Goal: Communication & Community: Answer question/provide support

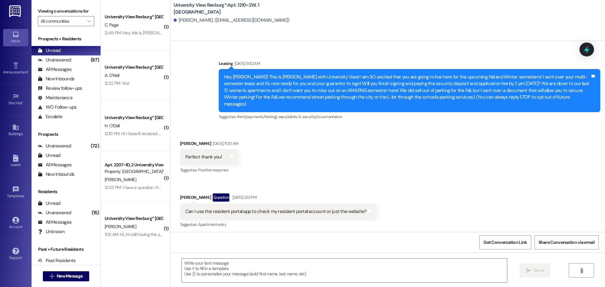
scroll to position [14117, 0]
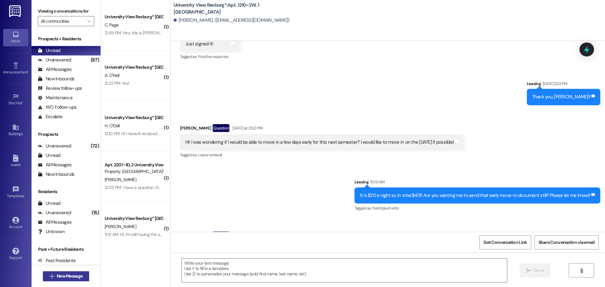
click at [70, 278] on span "New Message" at bounding box center [70, 276] width 26 height 7
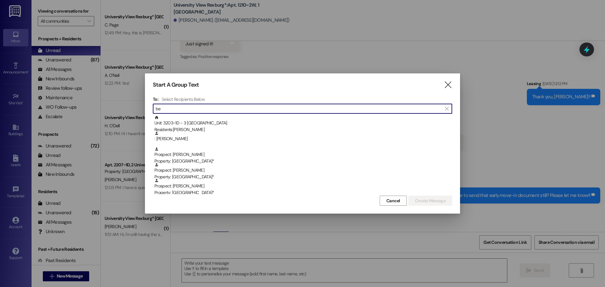
type input "b"
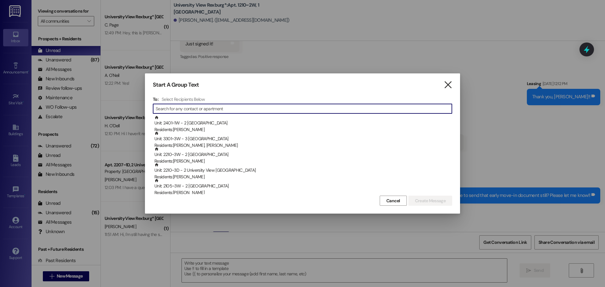
click at [448, 85] on icon "" at bounding box center [448, 85] width 9 height 7
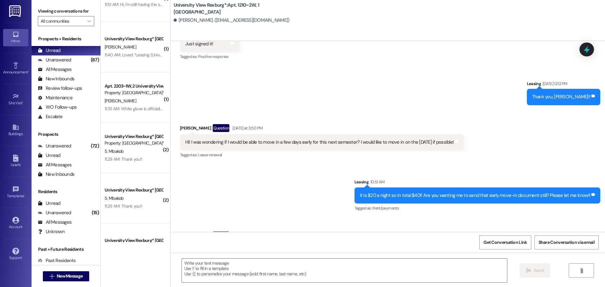
scroll to position [262, 0]
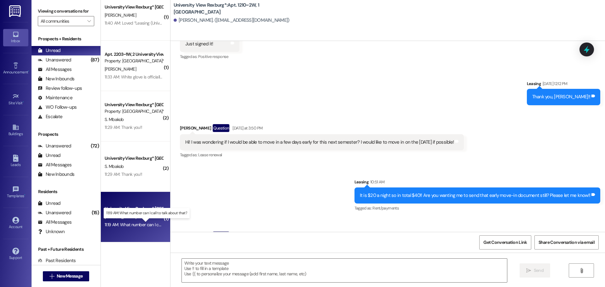
click at [131, 226] on div "11:19 AM: What number can I call to talk about that? 11:19 AM: What number can …" at bounding box center [151, 225] width 92 height 6
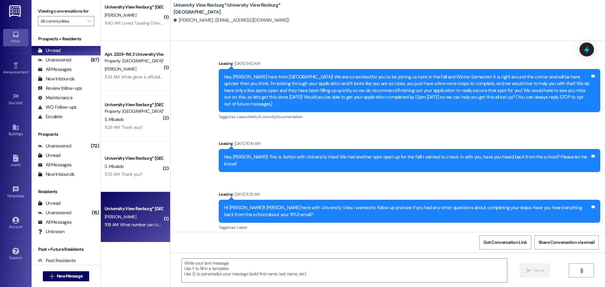
scroll to position [95, 0]
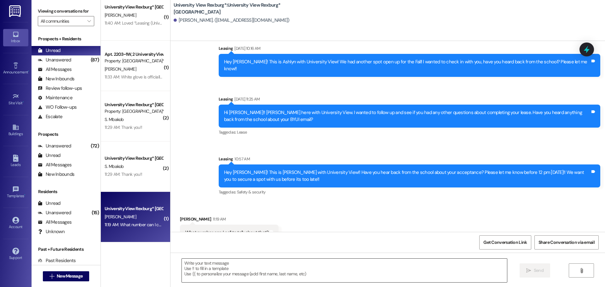
click at [311, 267] on textarea at bounding box center [344, 271] width 325 height 24
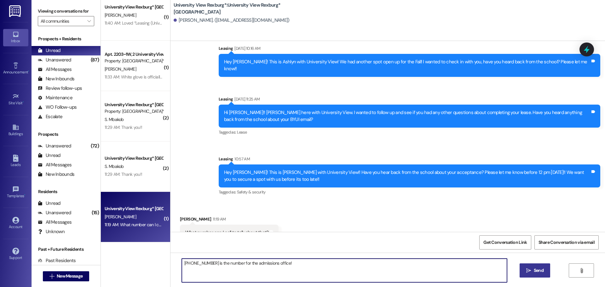
type textarea "[PHONE_NUMBER] is the number for the admissions office!"
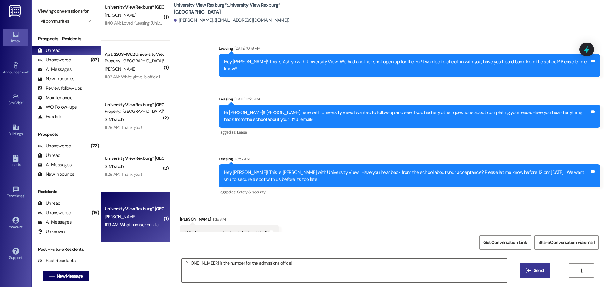
click at [529, 271] on icon "" at bounding box center [529, 270] width 5 height 5
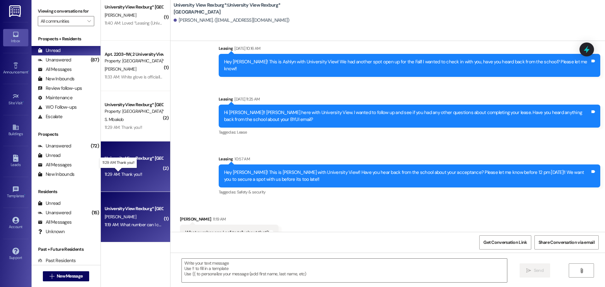
click at [129, 175] on div "11:29 AM: Thank you!! 11:29 AM: Thank you!!" at bounding box center [124, 175] width 38 height 6
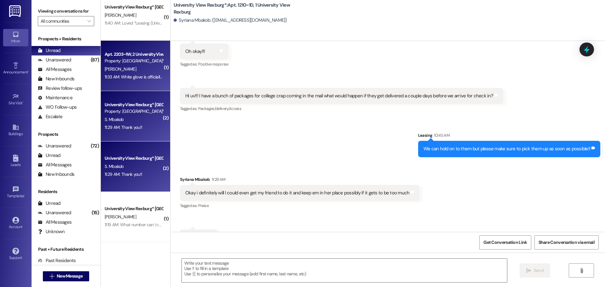
scroll to position [12328, 0]
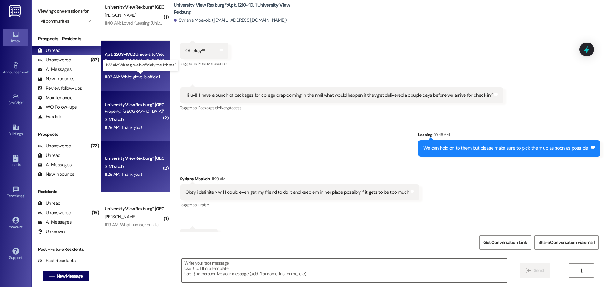
click at [123, 78] on div "11:33 AM: White glove is officially the 11th yes? 11:33 AM: White glove is offi…" at bounding box center [145, 77] width 81 height 6
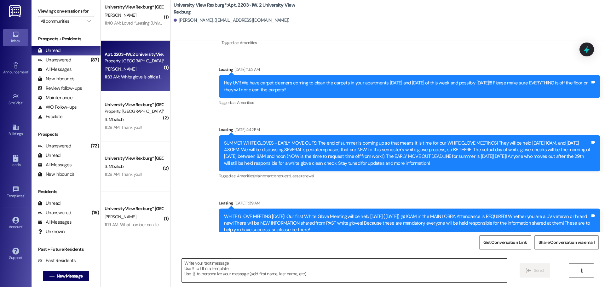
scroll to position [16249, 0]
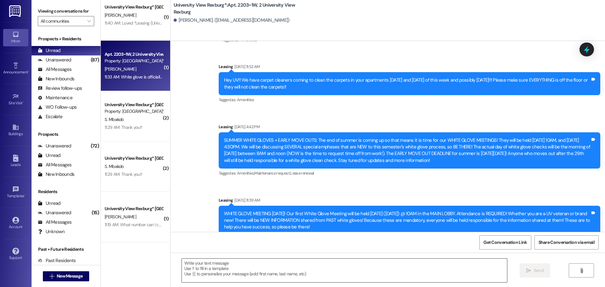
click at [343, 265] on textarea at bounding box center [344, 271] width 325 height 24
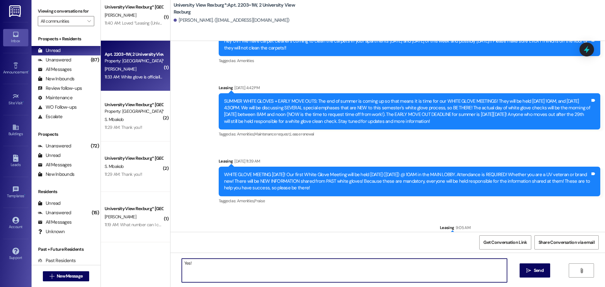
scroll to position [16313, 0]
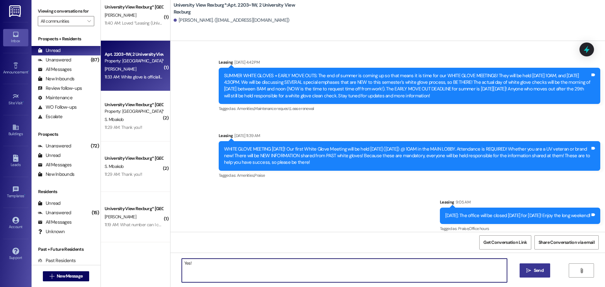
type textarea "Yes!"
click at [528, 271] on icon "" at bounding box center [529, 270] width 5 height 5
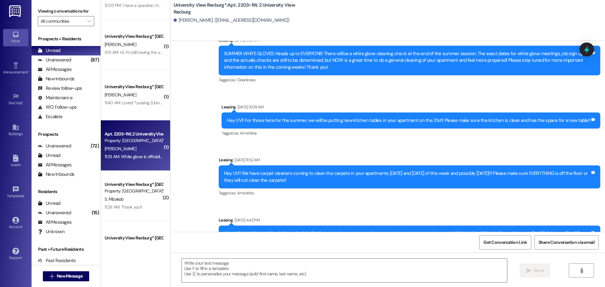
scroll to position [167, 0]
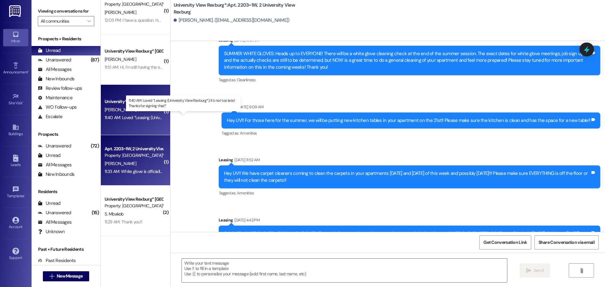
click at [136, 120] on div "11:40 AM: Loved “Leasing (University View Rexburg*): It's not too late! Thanks …" at bounding box center [189, 118] width 168 height 6
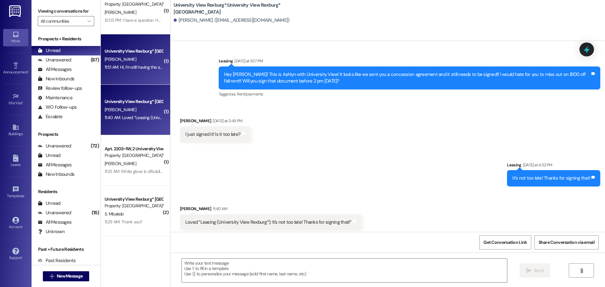
scroll to position [199, 0]
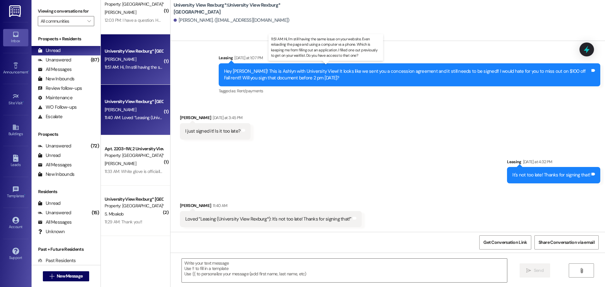
click at [121, 67] on div "11:51 AM: Hi, I'm still having the same issue on your website. Even reloading t…" at bounding box center [332, 67] width 454 height 6
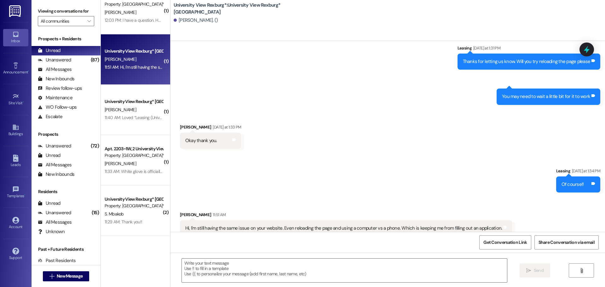
scroll to position [362, 0]
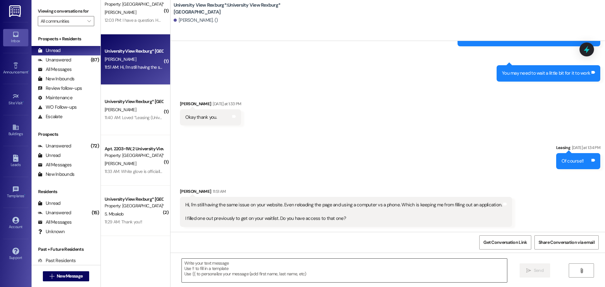
click at [214, 264] on textarea at bounding box center [344, 271] width 325 height 24
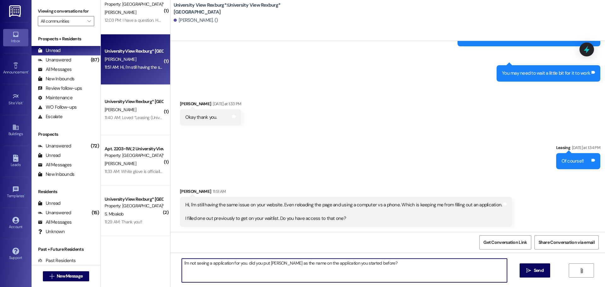
click at [247, 264] on textarea "I'm not seeing a application for you. did you put [PERSON_NAME] as the name on …" at bounding box center [344, 271] width 325 height 24
type textarea "I'm not seeing a application for you. Did you put [PERSON_NAME] as the name on …"
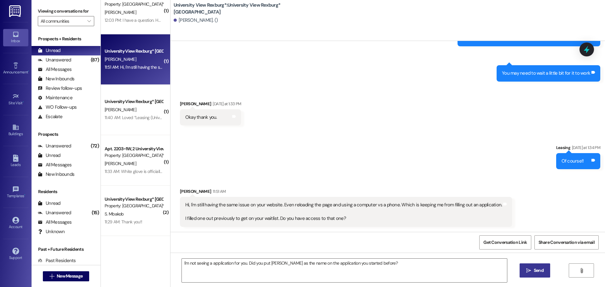
click at [532, 269] on span " Send" at bounding box center [535, 270] width 20 height 7
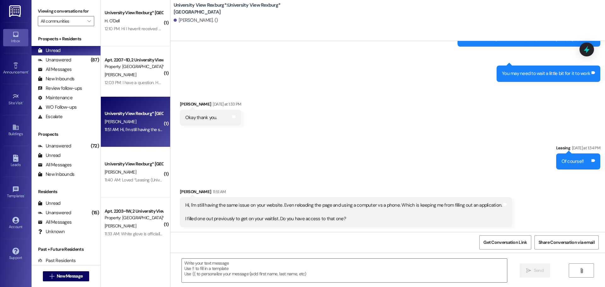
scroll to position [104, 0]
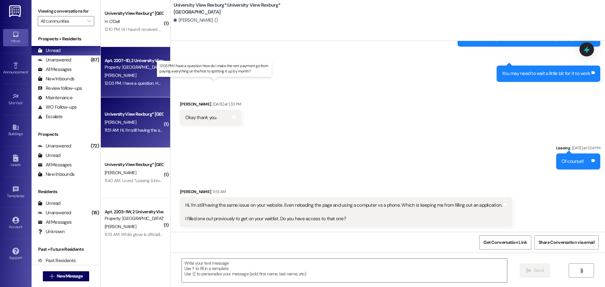
click at [130, 85] on div "12:03 PM: I have a question. How do I make the rent payment go from paying ever…" at bounding box center [220, 83] width 230 height 6
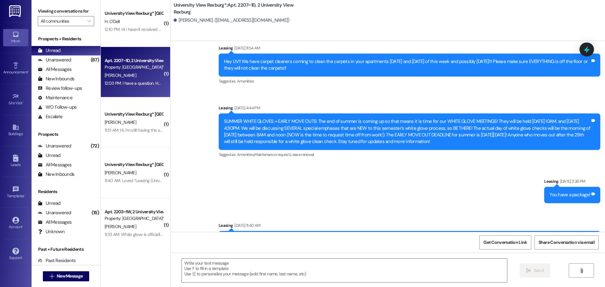
scroll to position [15651, 0]
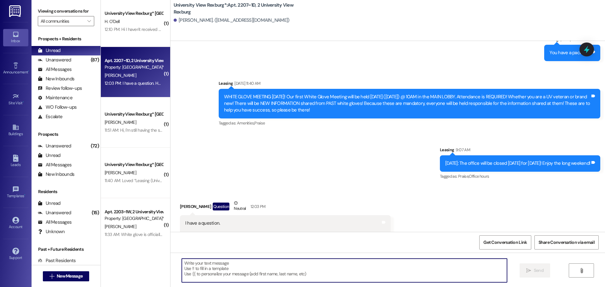
click at [232, 261] on textarea at bounding box center [344, 271] width 325 height 24
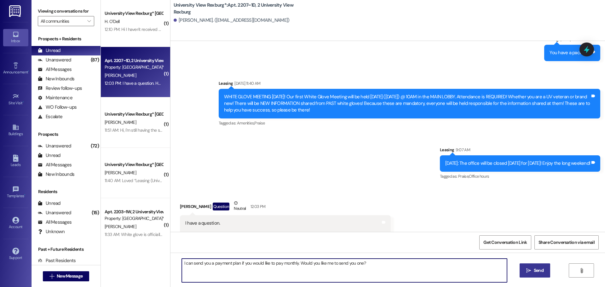
type textarea "I can send you a payment plan if you would like to pay monthly. Would you like …"
click at [527, 271] on icon "" at bounding box center [529, 270] width 5 height 5
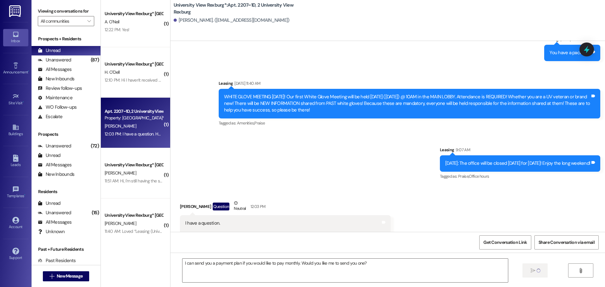
scroll to position [41, 0]
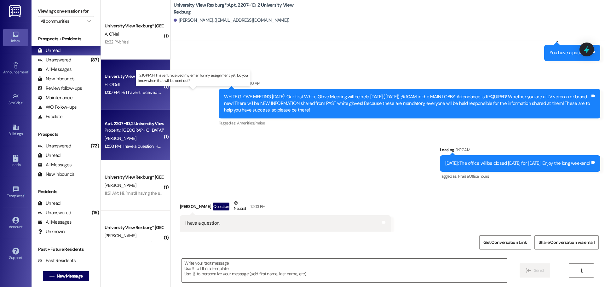
click at [136, 94] on div "12:10 PM: Hi I haven't received my email for my assignment yet. Do you know whe…" at bounding box center [199, 93] width 188 height 6
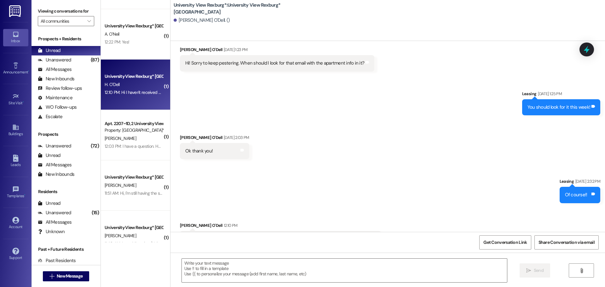
scroll to position [895, 0]
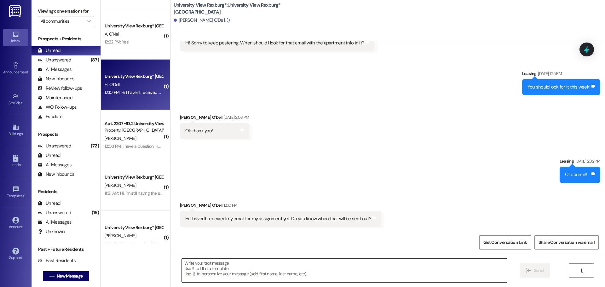
click at [263, 265] on textarea at bounding box center [344, 271] width 325 height 24
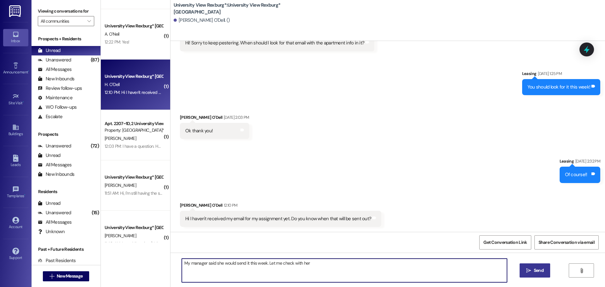
type textarea "My manager said she would send it this week. Let me check with her"
click at [541, 270] on span "Send" at bounding box center [539, 270] width 10 height 7
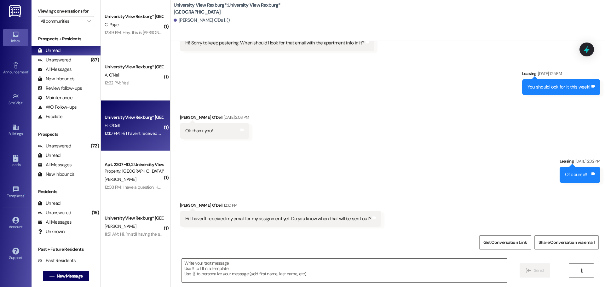
scroll to position [0, 0]
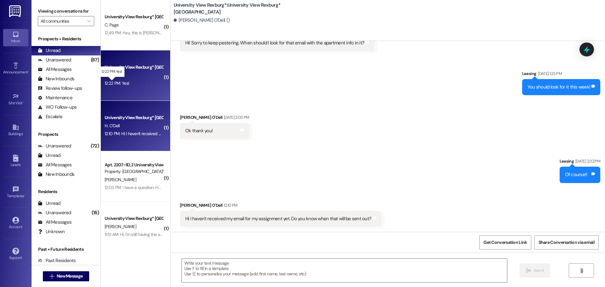
click at [105, 85] on div "12:22 PM: Yes! 12:22 PM: Yes!" at bounding box center [117, 83] width 25 height 6
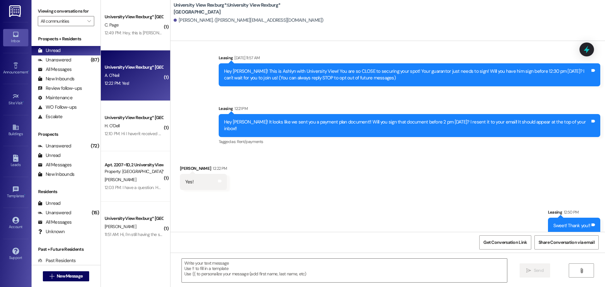
scroll to position [6, 0]
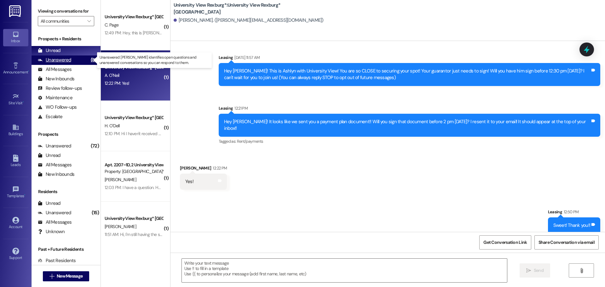
click at [62, 59] on div "Unanswered" at bounding box center [54, 60] width 33 height 7
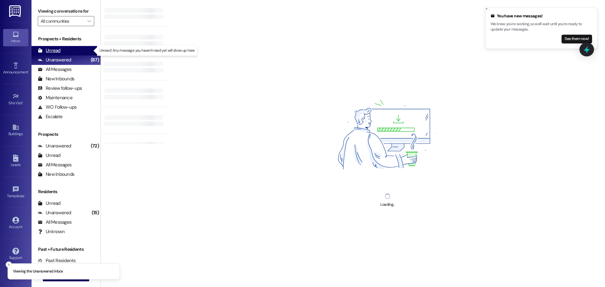
click at [58, 51] on div "Unread" at bounding box center [49, 50] width 23 height 7
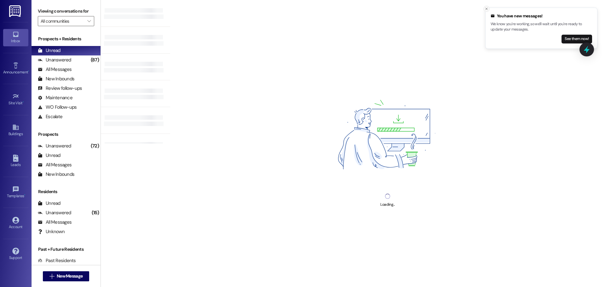
click at [486, 9] on icon "Close toast" at bounding box center [487, 9] width 4 height 4
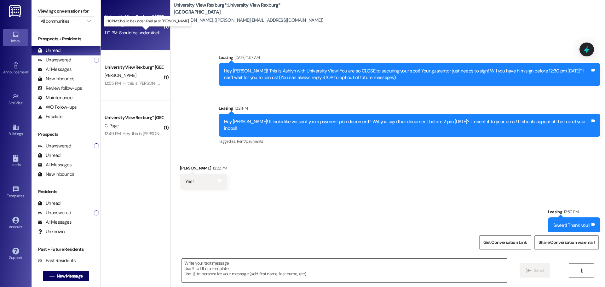
click at [149, 32] on div "1:10 PM: Should be under A'nelisa or [PERSON_NAME] 1:10 PM: Should be under A'n…" at bounding box center [153, 33] width 96 height 6
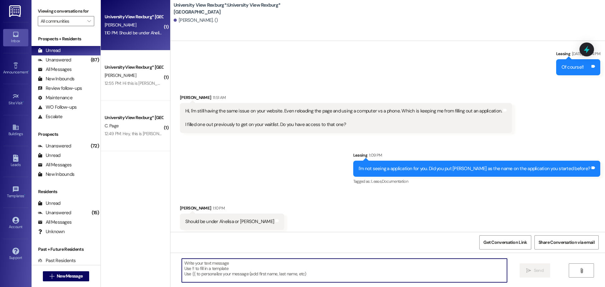
click at [247, 263] on textarea at bounding box center [344, 271] width 325 height 24
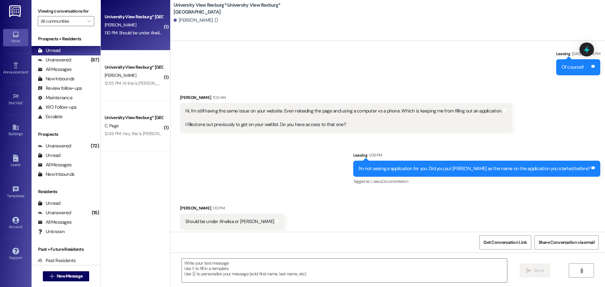
scroll to position [459, 0]
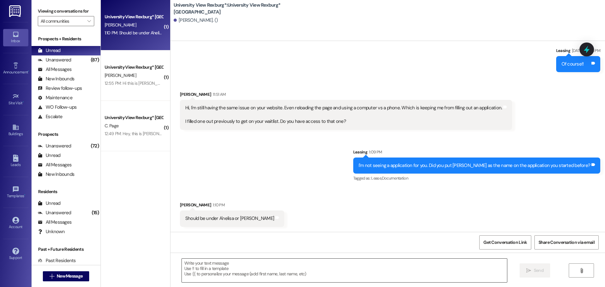
click at [308, 268] on textarea at bounding box center [344, 271] width 325 height 24
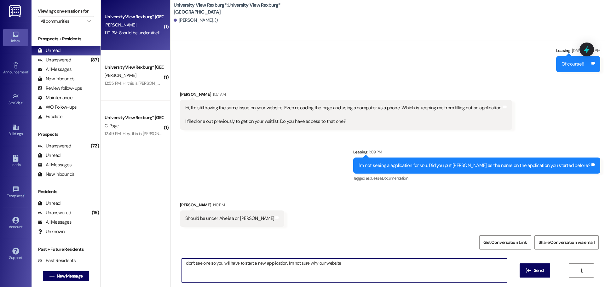
click at [347, 265] on textarea "I don't see one so you will have to start a new application. I'm not sure why o…" at bounding box center [344, 271] width 325 height 24
type textarea "I don't see one so you will have to start a new application. I'm not sure why o…"
click at [534, 267] on span "Send" at bounding box center [539, 270] width 10 height 7
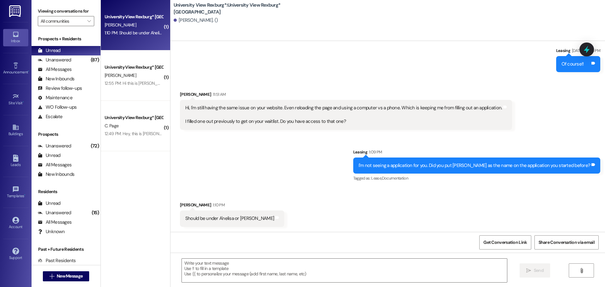
scroll to position [458, 0]
click at [62, 273] on button " New Message" at bounding box center [66, 276] width 47 height 10
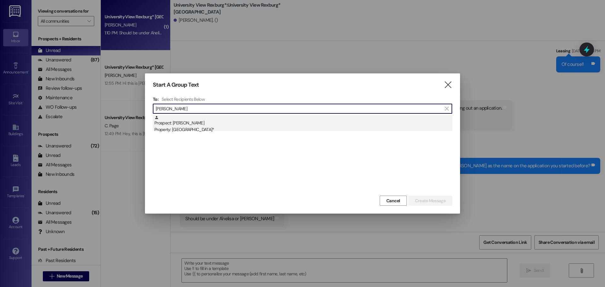
type input "[PERSON_NAME]"
click at [217, 131] on div "Property: [GEOGRAPHIC_DATA]*" at bounding box center [304, 129] width 298 height 7
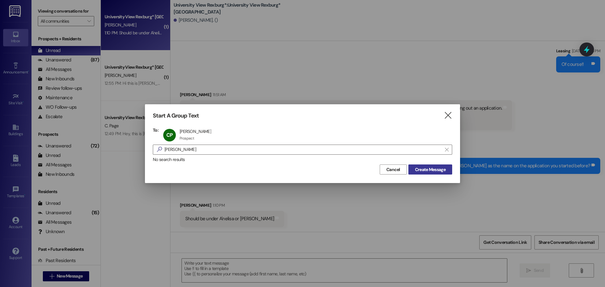
click at [431, 172] on span "Create Message" at bounding box center [430, 169] width 31 height 7
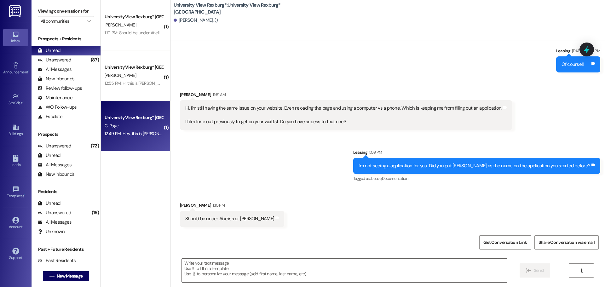
scroll to position [124, 0]
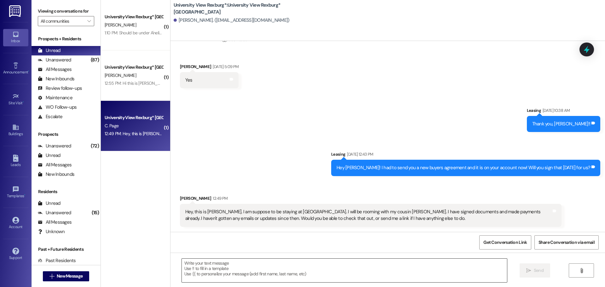
click at [241, 270] on textarea at bounding box center [344, 271] width 325 height 24
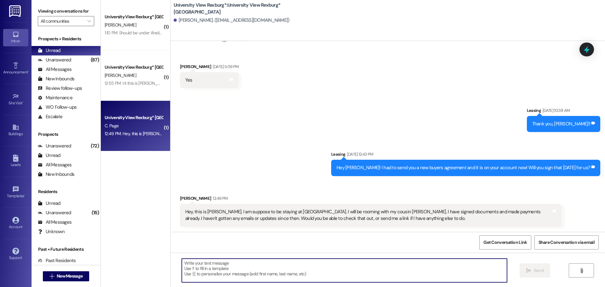
click at [366, 275] on textarea at bounding box center [344, 271] width 325 height 24
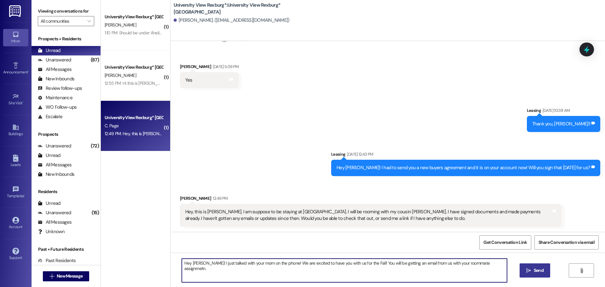
click at [481, 264] on textarea "Hey [PERSON_NAME]! I just talked with your mom on the phone! We are excited to …" at bounding box center [344, 271] width 325 height 24
click at [491, 263] on textarea "Hey [PERSON_NAME]! I just talked with your mom on the phone! We are excited to …" at bounding box center [344, 271] width 325 height 24
type textarea "Hey [PERSON_NAME]! I just talked with your mom on the phone! We are excited to …"
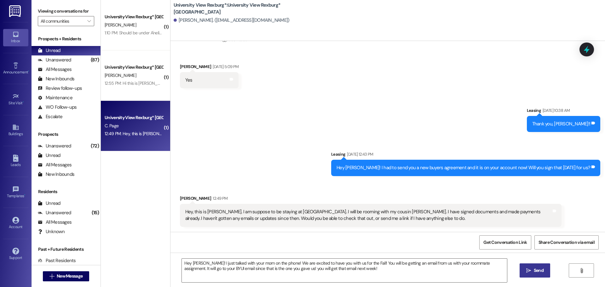
click at [530, 270] on icon "" at bounding box center [529, 270] width 5 height 5
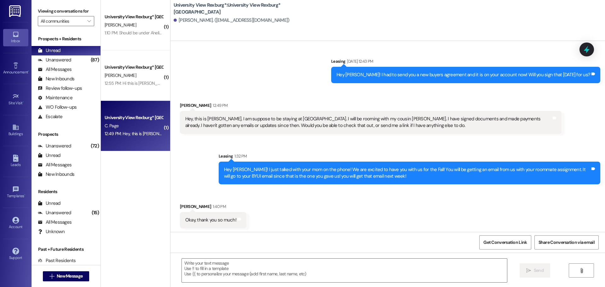
scroll to position [218, 0]
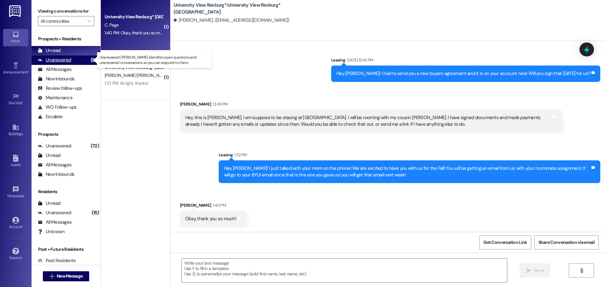
click at [63, 59] on div "Unanswered" at bounding box center [54, 60] width 33 height 7
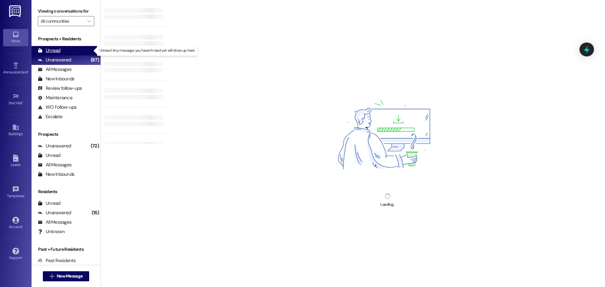
click at [63, 52] on div "Unread (0)" at bounding box center [66, 50] width 69 height 9
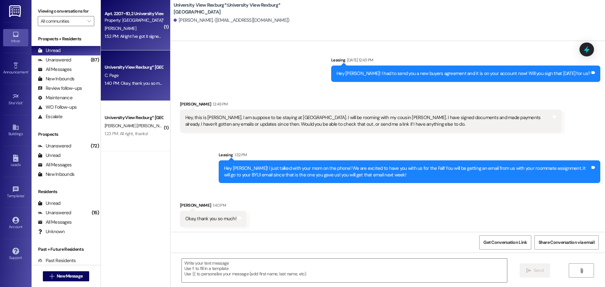
click at [123, 37] on div "1:52 PM: Alright I've got it signed thank you so much 1:52 PM: Alright I've got…" at bounding box center [151, 36] width 92 height 6
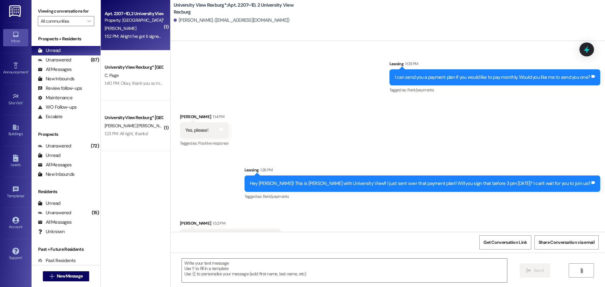
scroll to position [15864, 0]
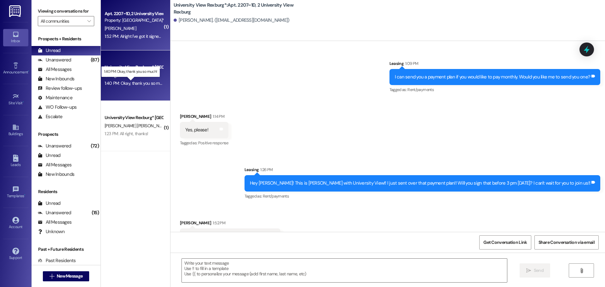
click at [151, 84] on div "1:40 PM: Okay, thank you so much! 1:40 PM: Okay, thank you so much!" at bounding box center [136, 83] width 63 height 6
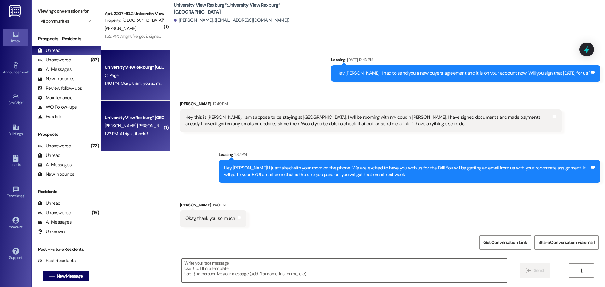
click at [138, 134] on div "1:23 PM: All right, thanks! 1:23 PM: All right, thanks!" at bounding box center [127, 134] width 44 height 6
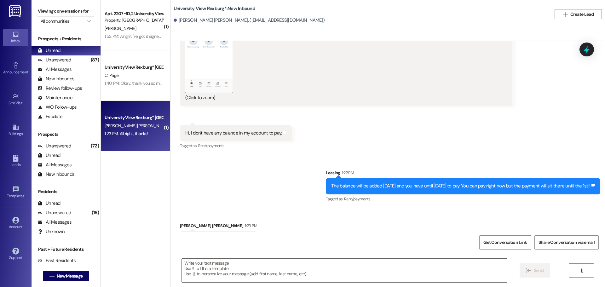
scroll to position [4445, 0]
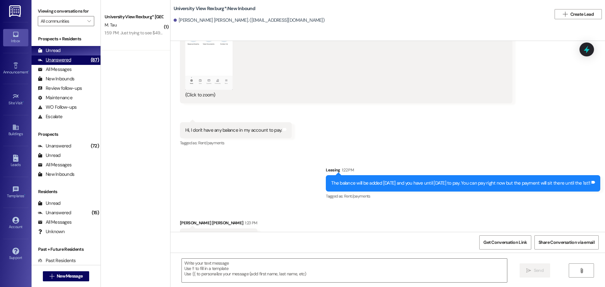
click at [68, 62] on div "Unanswered" at bounding box center [54, 60] width 33 height 7
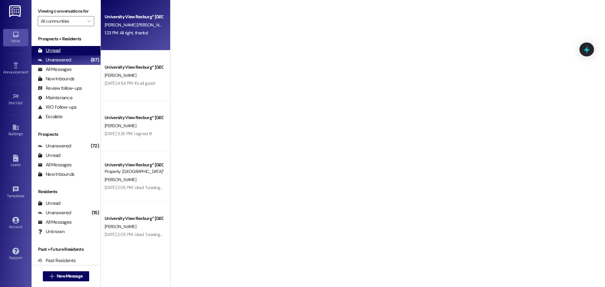
click at [57, 50] on div "Unread" at bounding box center [49, 50] width 23 height 7
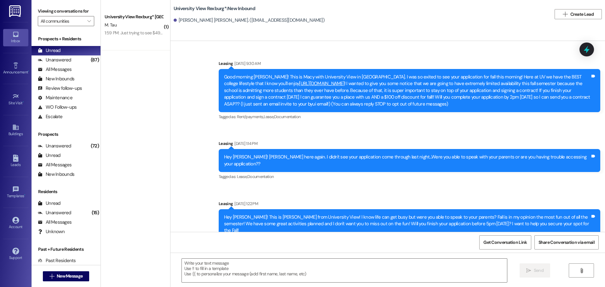
scroll to position [4444, 0]
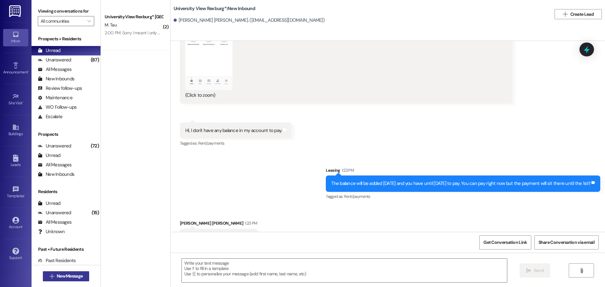
click at [77, 280] on button " New Message" at bounding box center [66, 276] width 47 height 10
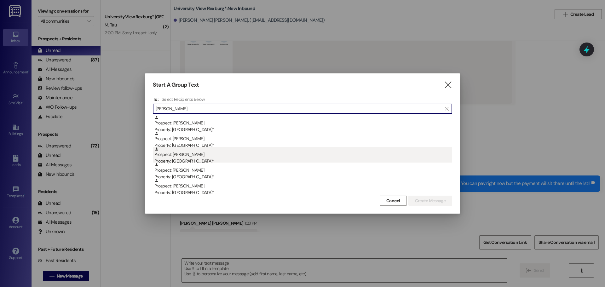
type input "[PERSON_NAME]"
click at [207, 160] on div "Property: [GEOGRAPHIC_DATA]*" at bounding box center [304, 161] width 298 height 7
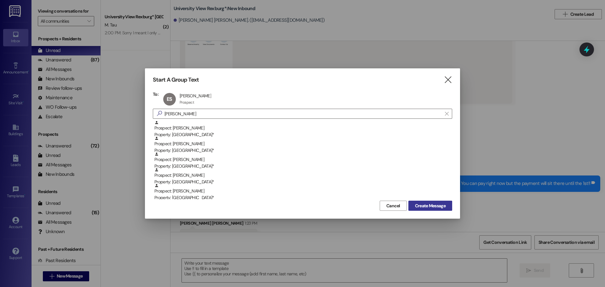
click at [417, 204] on span "Create Message" at bounding box center [430, 206] width 31 height 7
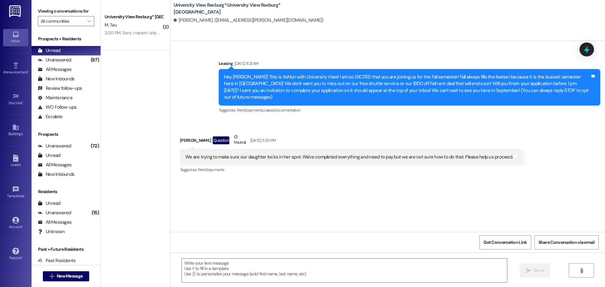
scroll to position [0, 0]
click at [312, 268] on textarea at bounding box center [344, 271] width 325 height 24
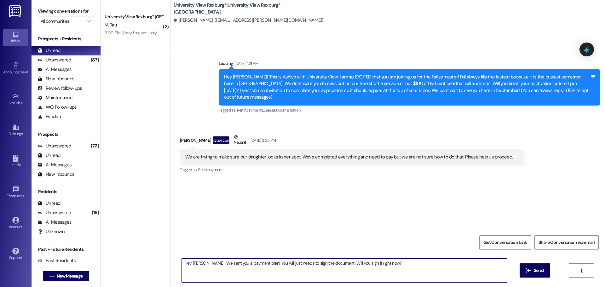
drag, startPoint x: 397, startPoint y: 266, endPoint x: 193, endPoint y: 277, distance: 204.6
click at [77, 278] on div "Viewing conversations for All communities  Prospects + Residents Unread (0) Un…" at bounding box center [319, 143] width 574 height 287
type textarea "Hey [PERSON_NAME]! We sent you a payment plan! You will just needs to sign the …"
click at [535, 273] on span "Send" at bounding box center [539, 270] width 10 height 7
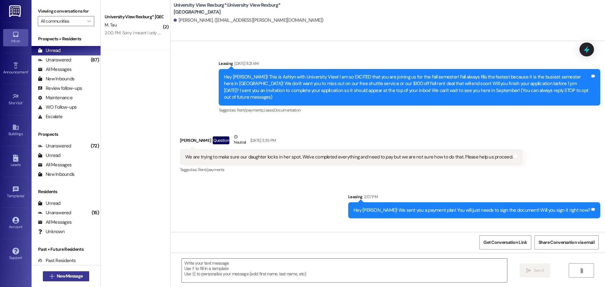
click at [71, 276] on span "New Message" at bounding box center [70, 276] width 26 height 7
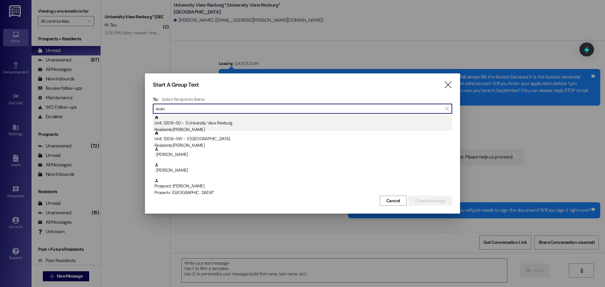
type input "evan"
click at [200, 123] on div "Unit: 3208~3D - 3 University View Rexburg Residents: [PERSON_NAME]" at bounding box center [304, 124] width 298 height 18
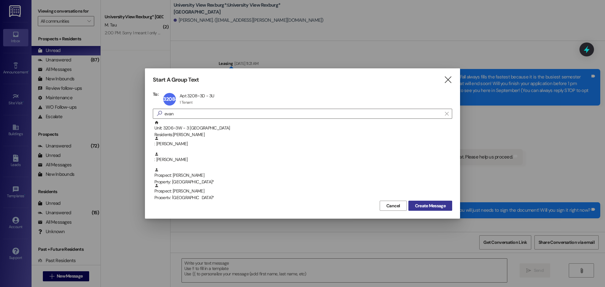
click at [445, 203] on span "Create Message" at bounding box center [430, 206] width 31 height 7
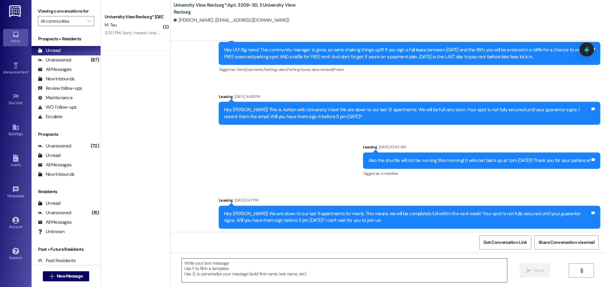
scroll to position [14383, 0]
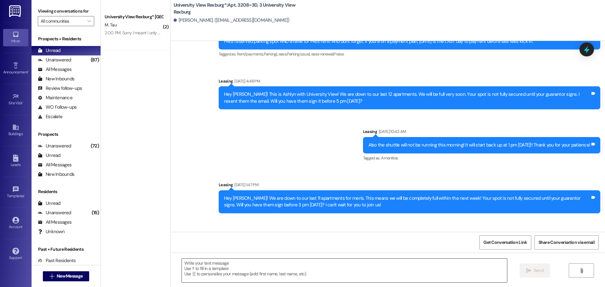
click at [270, 268] on textarea at bounding box center [344, 271] width 325 height 24
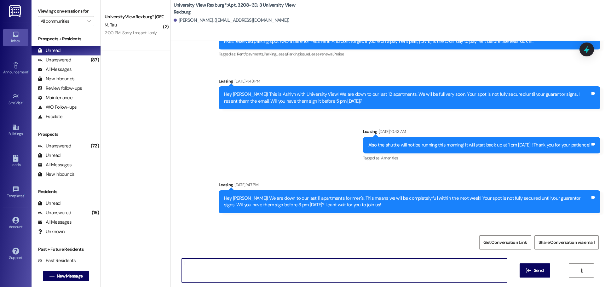
type textarea "I"
drag, startPoint x: 355, startPoint y: 265, endPoint x: 177, endPoint y: 270, distance: 178.2
click at [178, 273] on div "We just sent you the payment plan for Fall! You will just need to sign it! Will…" at bounding box center [341, 271] width 326 height 24
type textarea "We just sent you the payment plan for Fall! You will just need to sign it! Will…"
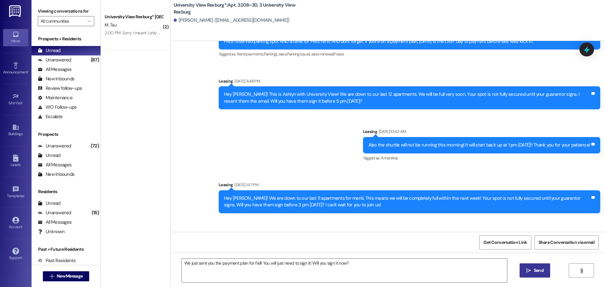
click at [536, 272] on span "Send" at bounding box center [539, 270] width 10 height 7
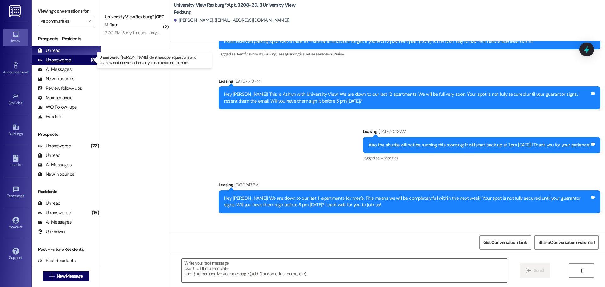
drag, startPoint x: 64, startPoint y: 60, endPoint x: 55, endPoint y: 57, distance: 9.7
click at [64, 60] on div "Unanswered" at bounding box center [54, 60] width 33 height 7
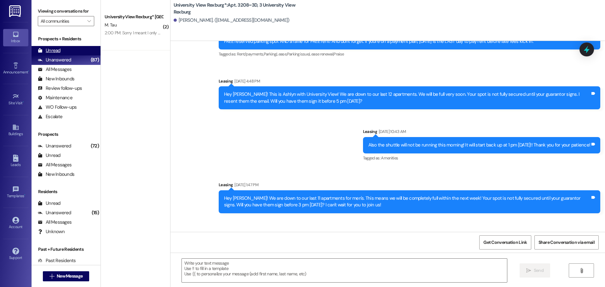
click at [53, 50] on div "Unread" at bounding box center [49, 50] width 23 height 7
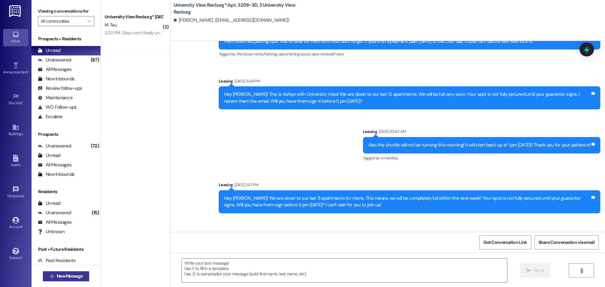
click at [57, 275] on span "New Message" at bounding box center [70, 276] width 26 height 7
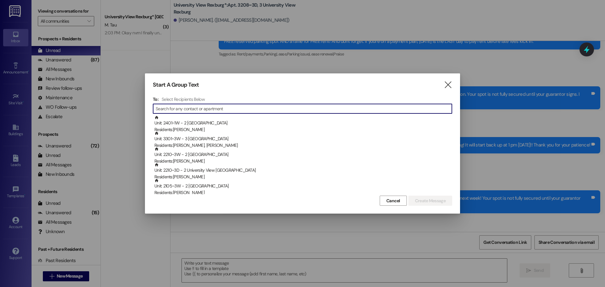
click at [172, 110] on input at bounding box center [304, 108] width 296 height 9
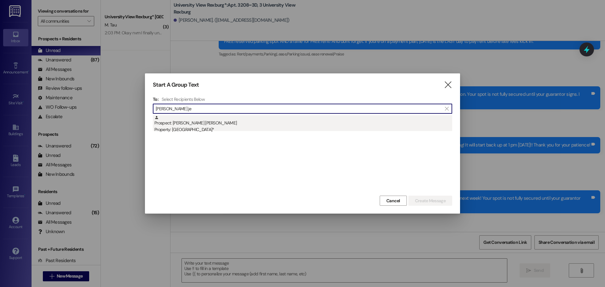
type input "[PERSON_NAME] je"
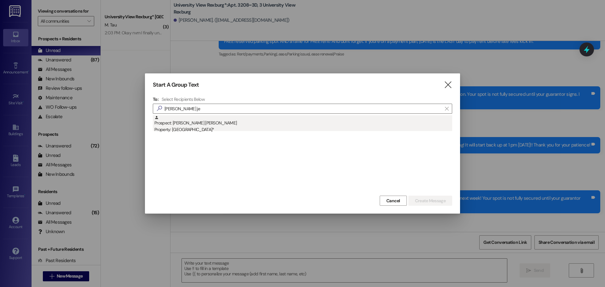
click at [184, 131] on div "Property: [GEOGRAPHIC_DATA]*" at bounding box center [304, 129] width 298 height 7
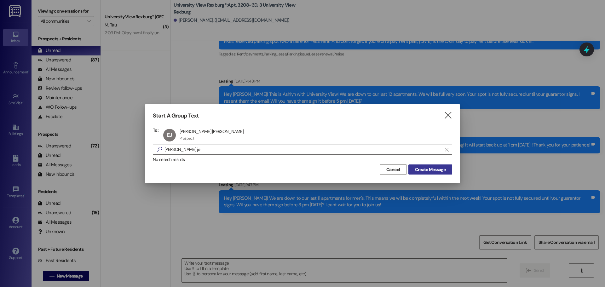
click at [439, 171] on span "Create Message" at bounding box center [430, 169] width 31 height 7
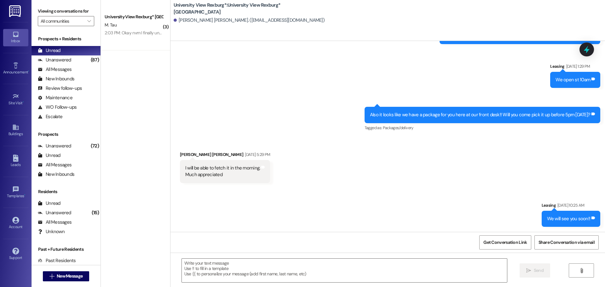
scroll to position [1566, 0]
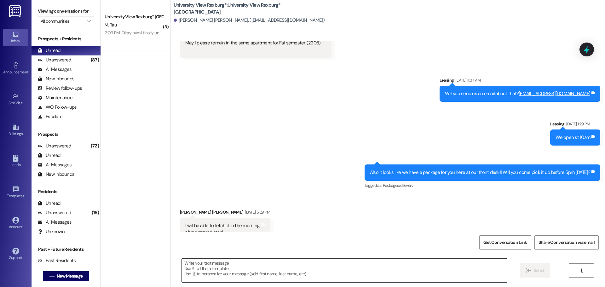
click at [266, 265] on textarea at bounding box center [344, 271] width 325 height 24
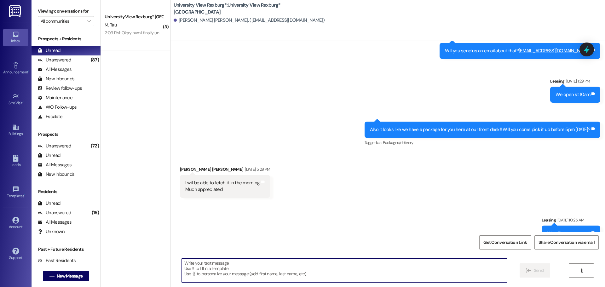
scroll to position [1610, 0]
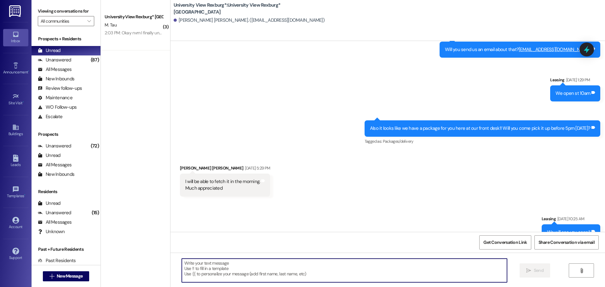
click at [299, 266] on textarea at bounding box center [344, 271] width 325 height 24
drag, startPoint x: 284, startPoint y: 262, endPoint x: 160, endPoint y: 268, distance: 125.0
click at [158, 268] on div "( 3 ) University View Rexburg* Prospect M. Tau 2:03 PM: Okay nvm I finally unde…" at bounding box center [353, 143] width 505 height 287
type textarea "You have a package!"
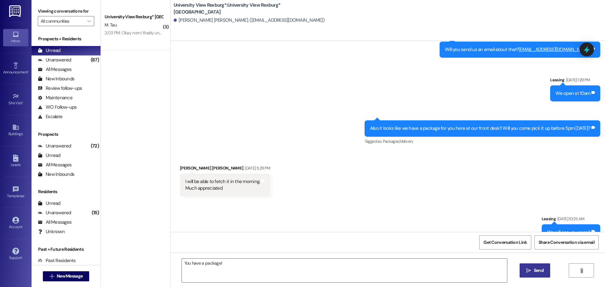
click at [537, 271] on span "Send" at bounding box center [539, 270] width 10 height 7
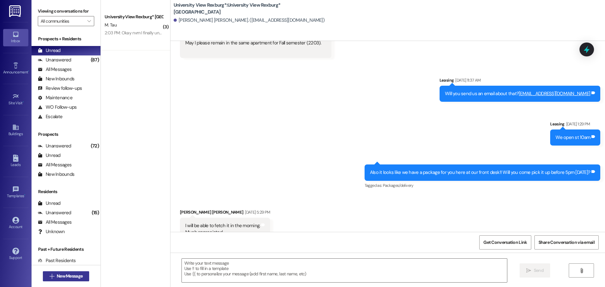
click at [55, 277] on span "New Message" at bounding box center [69, 276] width 28 height 7
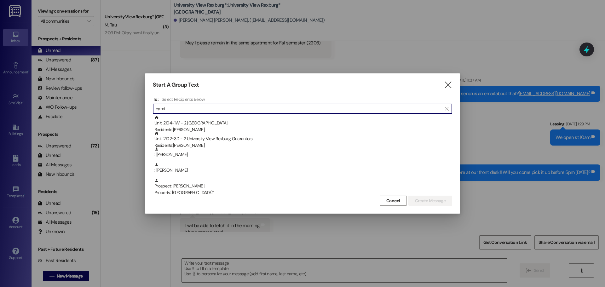
type input "cami"
click at [172, 130] on div "Residents: [PERSON_NAME]" at bounding box center [304, 129] width 298 height 7
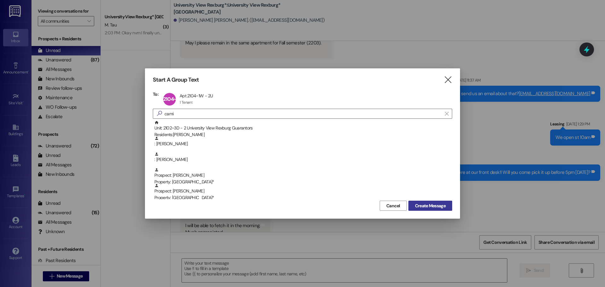
click at [439, 207] on span "Create Message" at bounding box center [430, 206] width 31 height 7
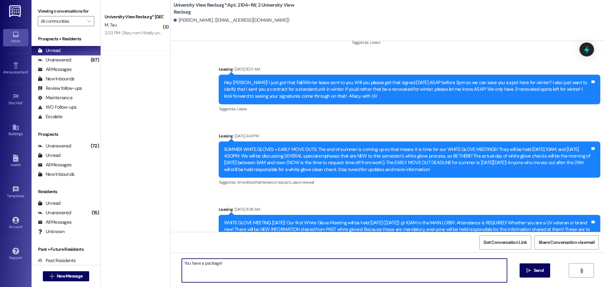
scroll to position [29583, 0]
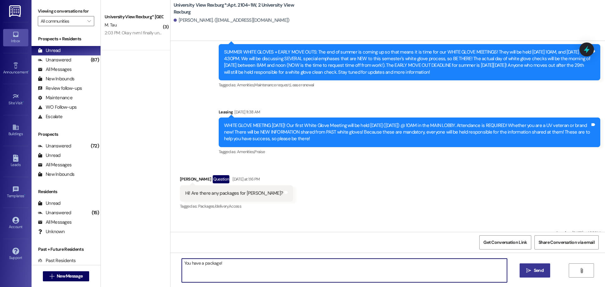
type textarea "You have a package!"
click at [541, 272] on span "Send" at bounding box center [539, 270] width 10 height 7
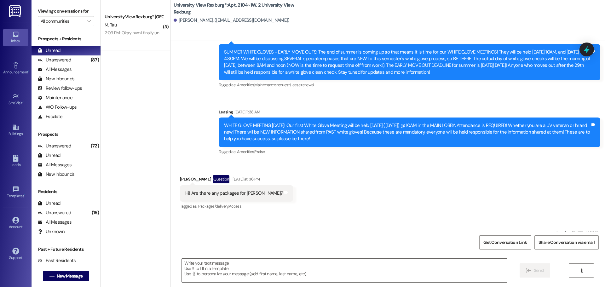
scroll to position [29627, 0]
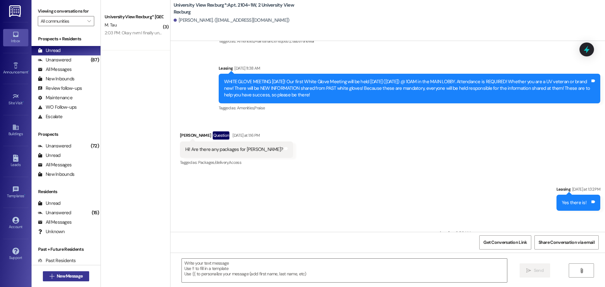
click at [82, 274] on span "New Message" at bounding box center [69, 276] width 28 height 7
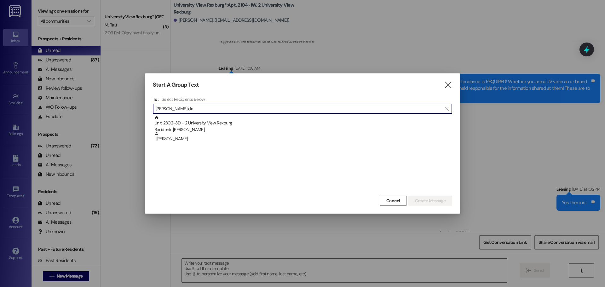
type input "[PERSON_NAME] da"
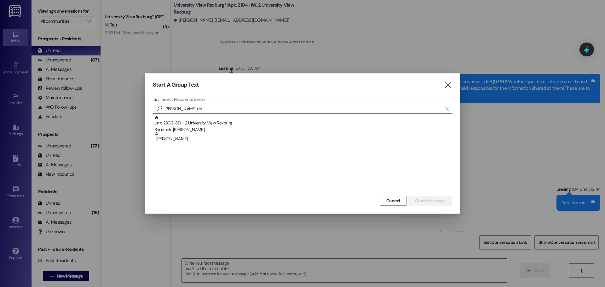
click at [302, 131] on div "Residents: [PERSON_NAME]" at bounding box center [304, 129] width 298 height 7
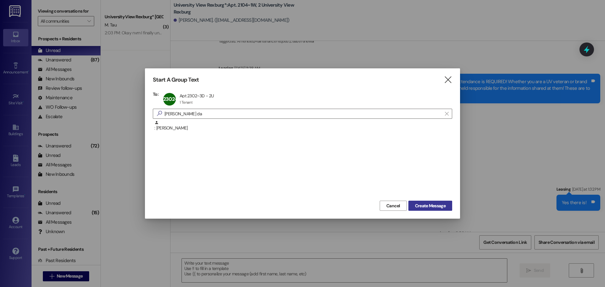
click at [430, 210] on button "Create Message" at bounding box center [431, 206] width 44 height 10
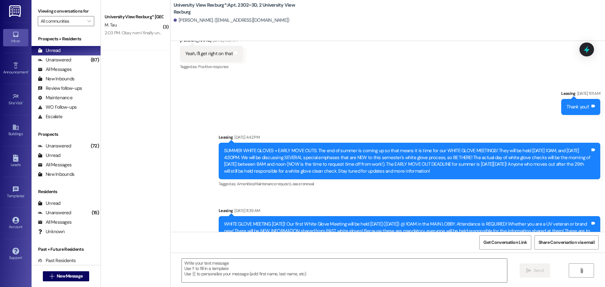
scroll to position [22294, 0]
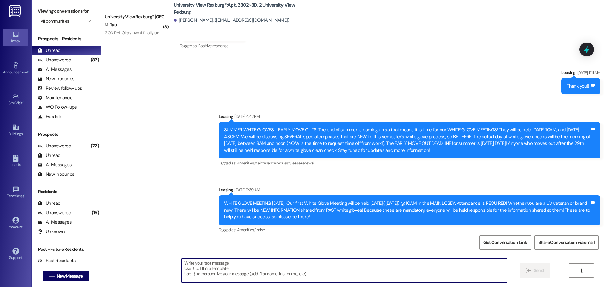
paste textarea "You have a package!"
type textarea "You have a package!"
click at [535, 267] on button " Send" at bounding box center [535, 271] width 31 height 14
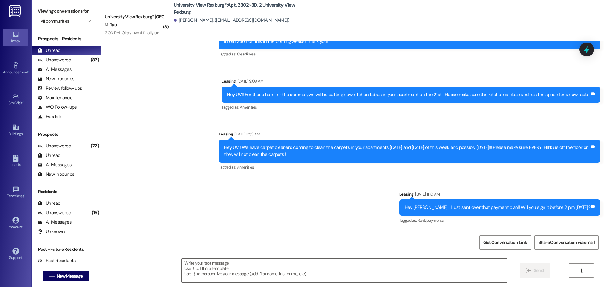
scroll to position [22057, 0]
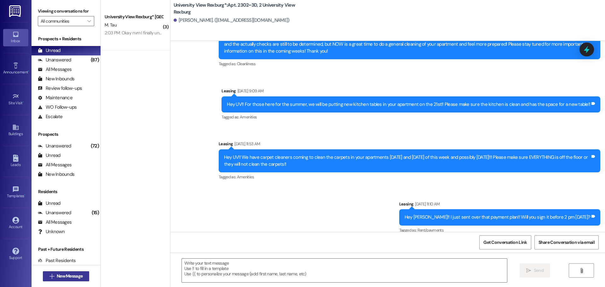
click at [67, 275] on span "New Message" at bounding box center [70, 276] width 26 height 7
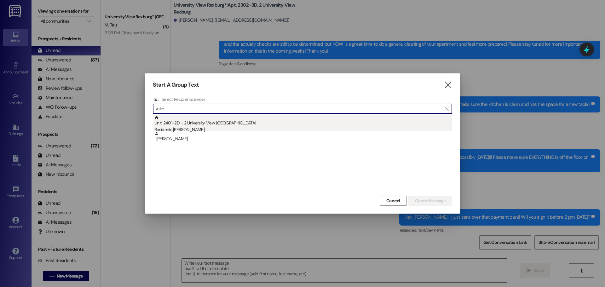
type input "zaire"
click at [196, 125] on div "Unit: 2401~2D - 2 University View Rexburg Residents: [PERSON_NAME]" at bounding box center [304, 124] width 298 height 18
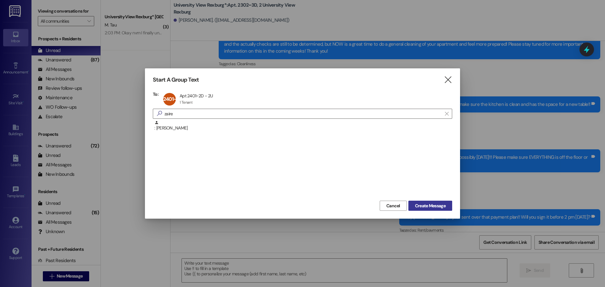
click at [423, 207] on span "Create Message" at bounding box center [430, 206] width 31 height 7
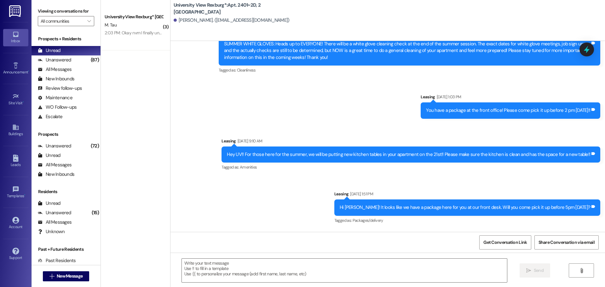
scroll to position [10182, 0]
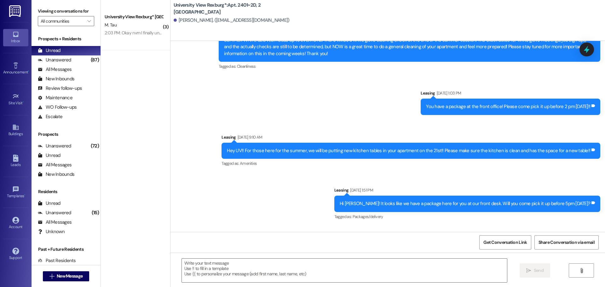
click at [43, 271] on button " New Message" at bounding box center [66, 276] width 47 height 10
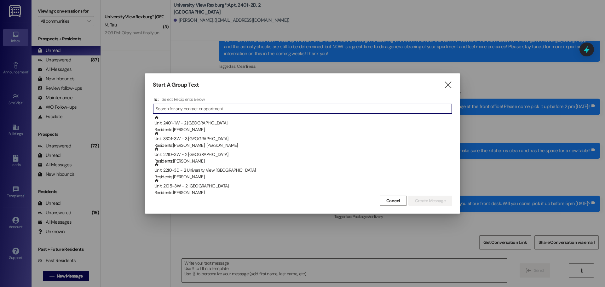
click at [177, 109] on input at bounding box center [304, 108] width 296 height 9
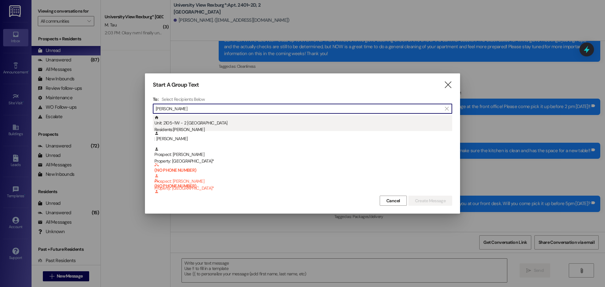
type input "[PERSON_NAME]"
click at [181, 129] on div "Residents: [PERSON_NAME]" at bounding box center [304, 129] width 298 height 7
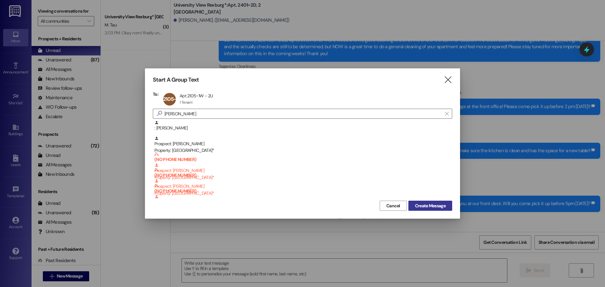
click at [417, 207] on span "Create Message" at bounding box center [430, 206] width 31 height 7
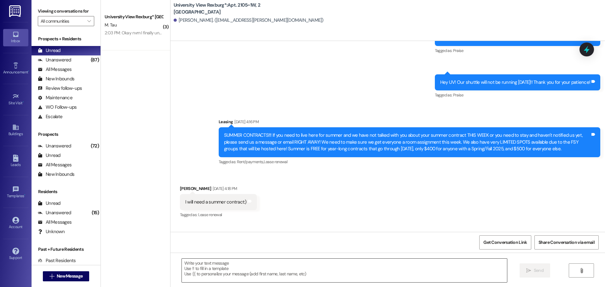
scroll to position [26058, 0]
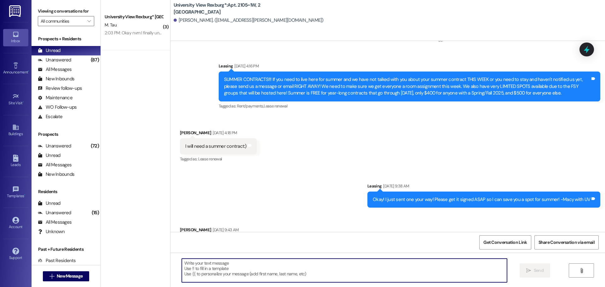
paste textarea "You have a package!"
type textarea "You have a package!"
click at [533, 272] on span "Send" at bounding box center [539, 270] width 12 height 7
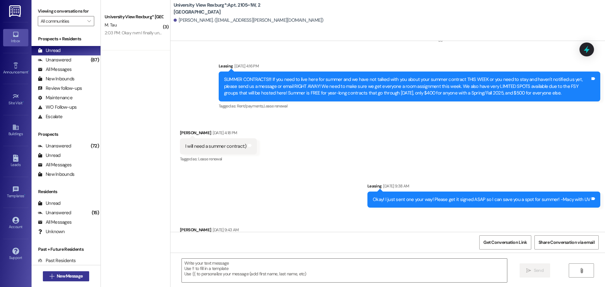
click at [81, 277] on span "New Message" at bounding box center [69, 276] width 28 height 7
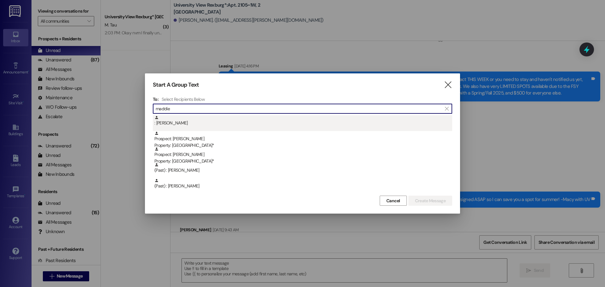
type input "maddie"
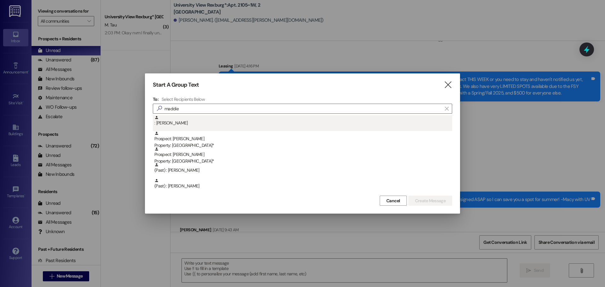
click at [193, 126] on div ": [PERSON_NAME]" at bounding box center [304, 120] width 298 height 11
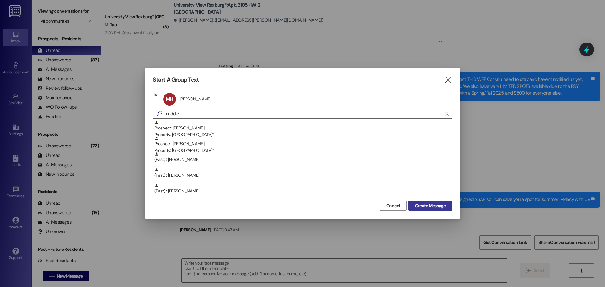
click at [423, 204] on span "Create Message" at bounding box center [430, 206] width 31 height 7
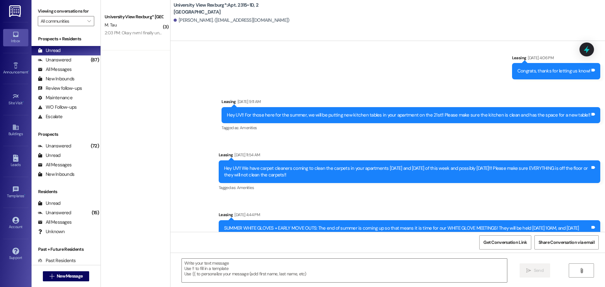
scroll to position [21577, 0]
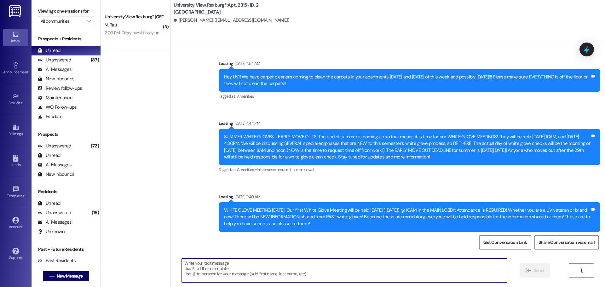
paste textarea "You have a package!"
type textarea "You have a package!"
click at [529, 267] on span " Send" at bounding box center [535, 270] width 20 height 7
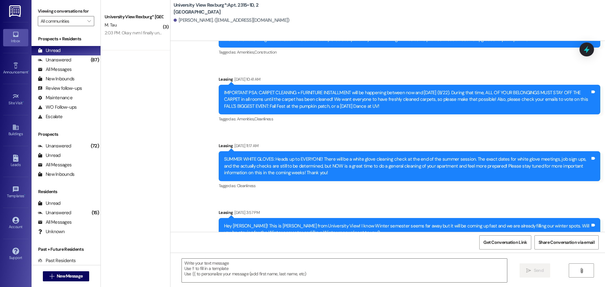
scroll to position [21226, 0]
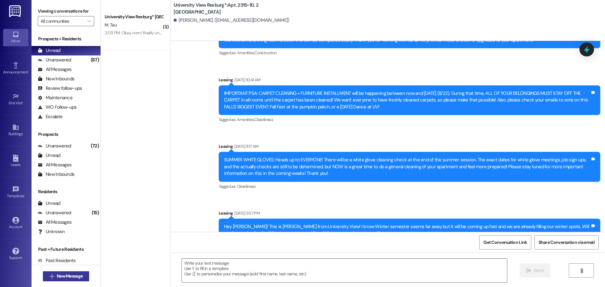
click at [75, 274] on span "New Message" at bounding box center [70, 276] width 26 height 7
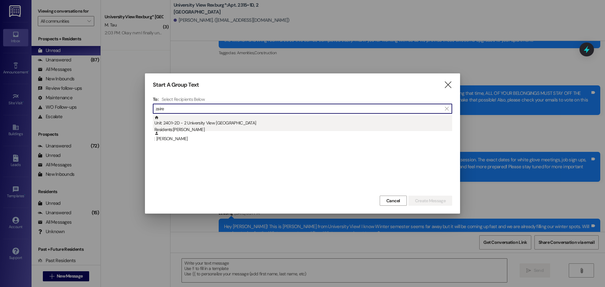
type input "zaire"
click at [185, 128] on div "Residents: [PERSON_NAME]" at bounding box center [304, 129] width 298 height 7
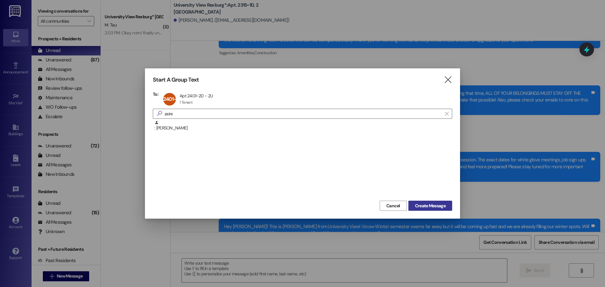
click at [434, 207] on span "Create Message" at bounding box center [430, 206] width 31 height 7
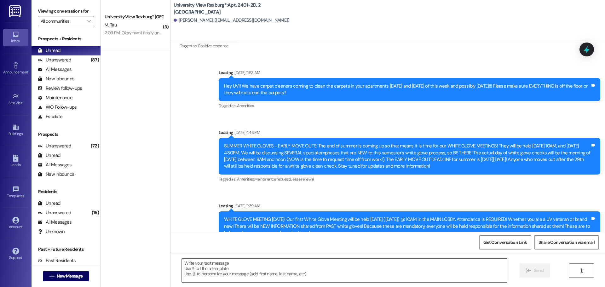
scroll to position [10435, 0]
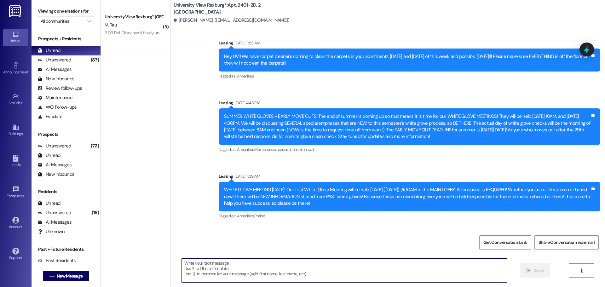
paste textarea "You have a package!"
type textarea "You have a package!"
click at [533, 273] on span "Send" at bounding box center [539, 270] width 12 height 7
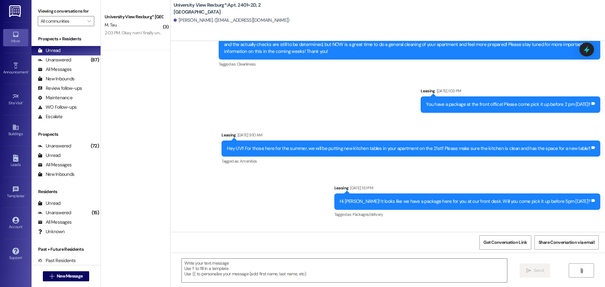
scroll to position [10182, 0]
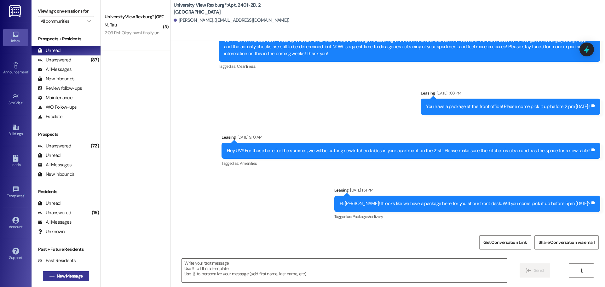
click at [73, 278] on span "New Message" at bounding box center [70, 276] width 26 height 7
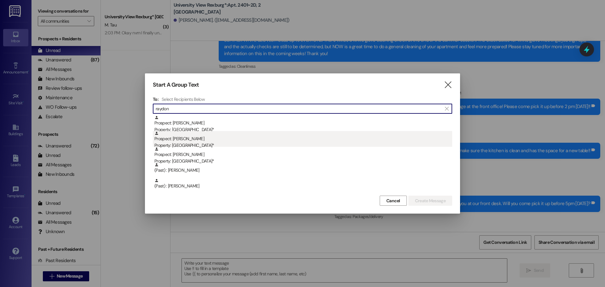
type input "raydon"
click at [202, 142] on div "Property: [GEOGRAPHIC_DATA]*" at bounding box center [304, 145] width 298 height 7
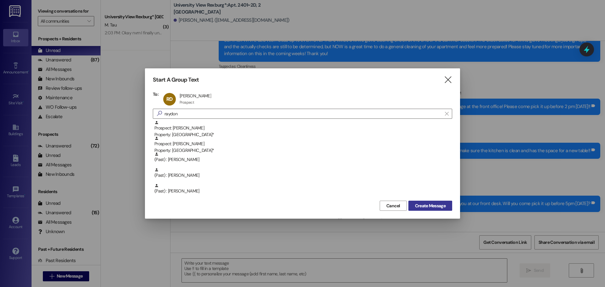
click at [436, 204] on span "Create Message" at bounding box center [430, 206] width 31 height 7
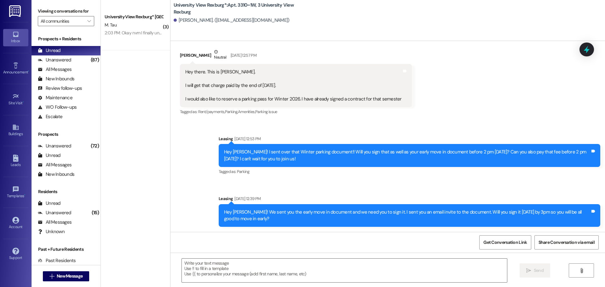
scroll to position [9779, 0]
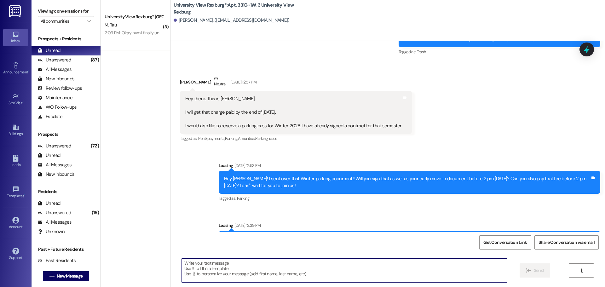
paste textarea "You have a package!"
type textarea "You have a package!"
click at [528, 275] on button " Send" at bounding box center [535, 271] width 31 height 14
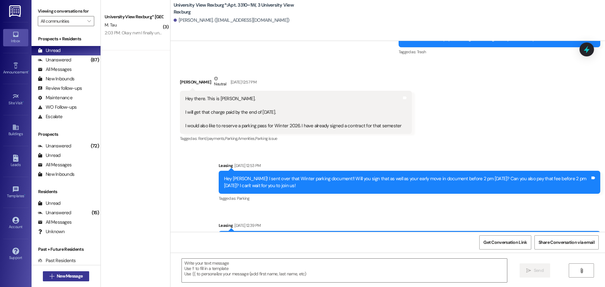
click at [57, 277] on span "New Message" at bounding box center [70, 276] width 26 height 7
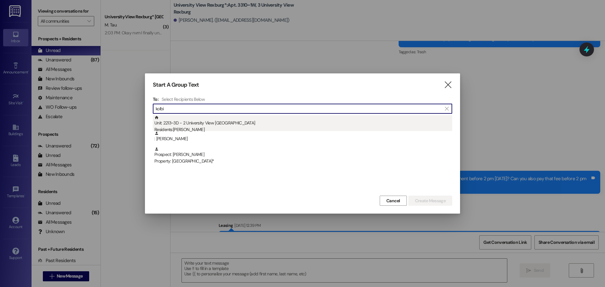
type input "kolbi"
click at [192, 125] on div "Unit: 2213~3D - 2 University View Rexburg Residents: [PERSON_NAME]" at bounding box center [304, 124] width 298 height 18
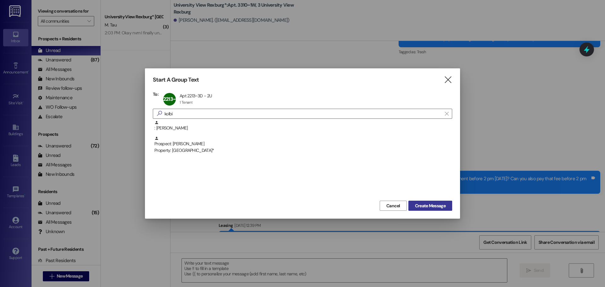
click at [445, 205] on span "Create Message" at bounding box center [430, 206] width 31 height 7
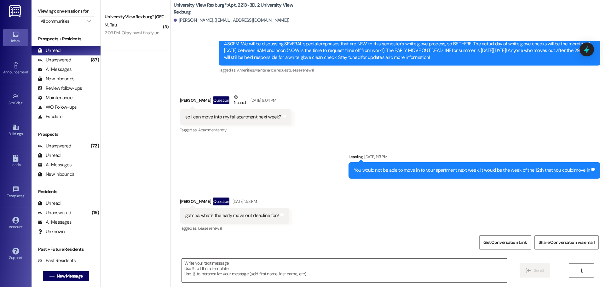
scroll to position [1939, 0]
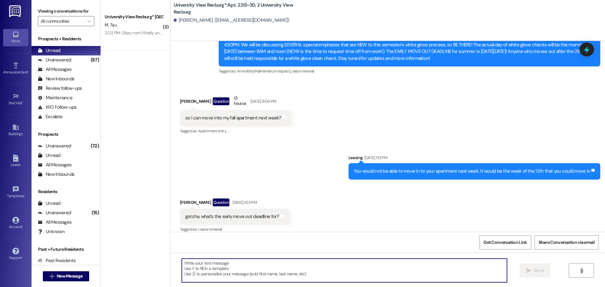
paste textarea "You have a package!"
type textarea "You have a package!"
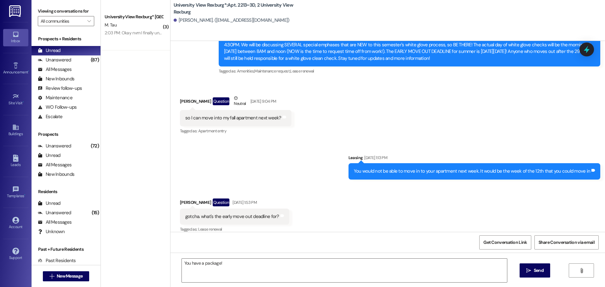
click at [536, 271] on span "Send" at bounding box center [539, 270] width 10 height 7
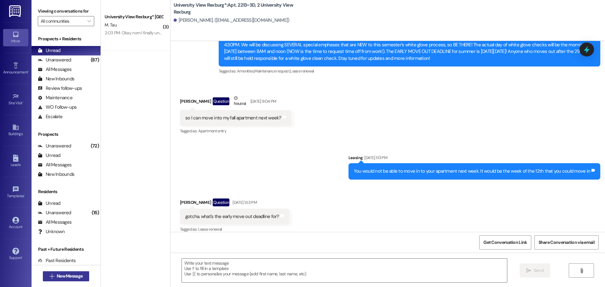
click at [53, 273] on button " New Message" at bounding box center [66, 276] width 47 height 10
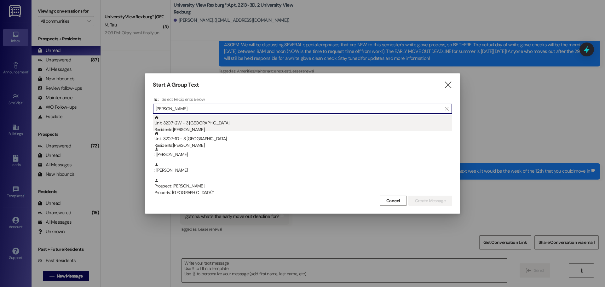
type input "[PERSON_NAME]"
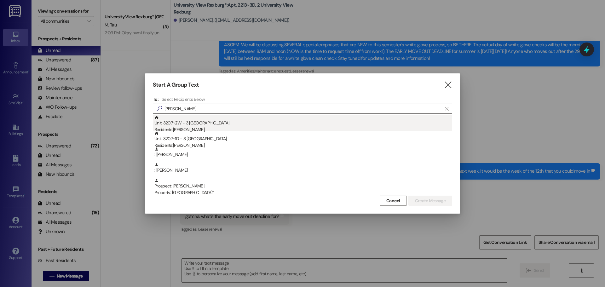
click at [195, 125] on div "Unit: 3207~2W - 3 University View Rexburg Residents: [PERSON_NAME]" at bounding box center [304, 124] width 298 height 18
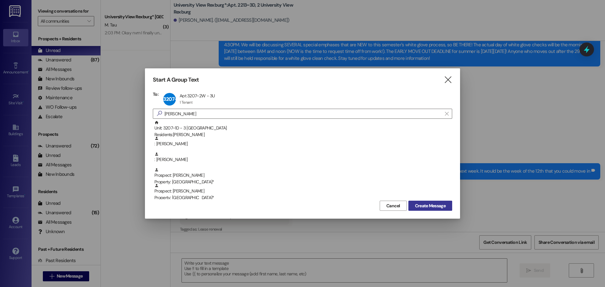
click at [420, 204] on span "Create Message" at bounding box center [430, 206] width 31 height 7
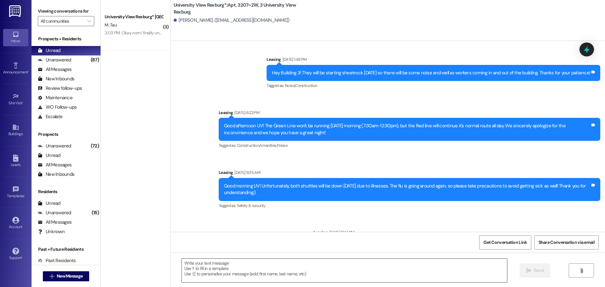
scroll to position [2349, 0]
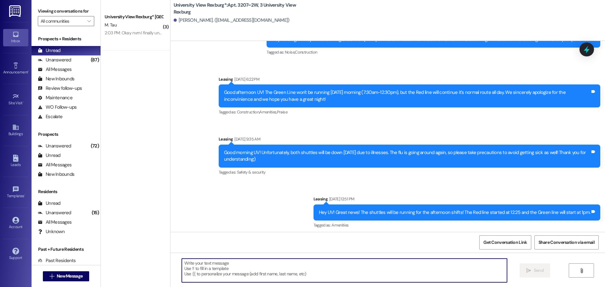
paste textarea "You have a package!"
type textarea "You have a package!"
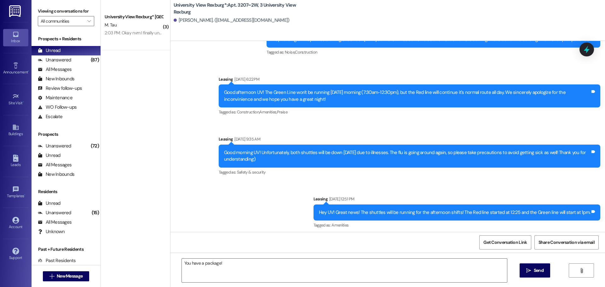
click at [541, 272] on span "Send" at bounding box center [539, 270] width 10 height 7
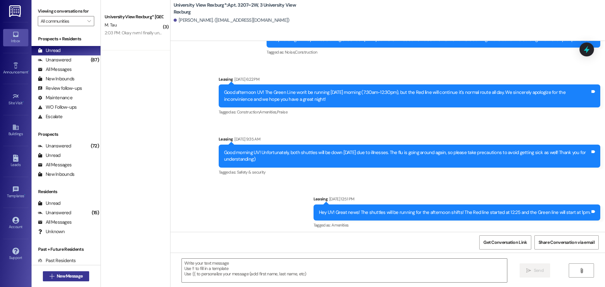
click at [68, 274] on span "New Message" at bounding box center [70, 276] width 26 height 7
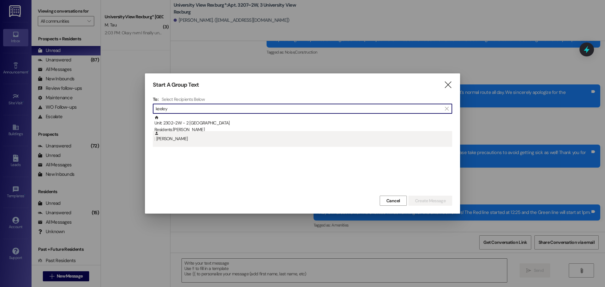
type input "keeley"
click at [180, 132] on div ": [PERSON_NAME]" at bounding box center [304, 136] width 298 height 11
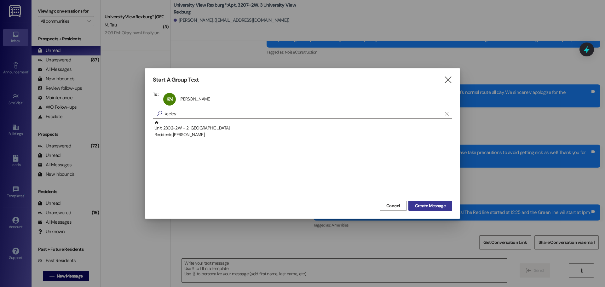
click at [422, 205] on span "Create Message" at bounding box center [430, 206] width 31 height 7
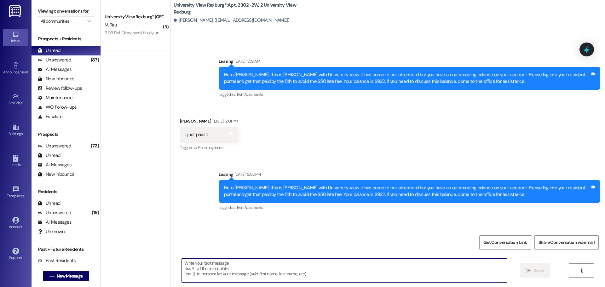
scroll to position [15796, 0]
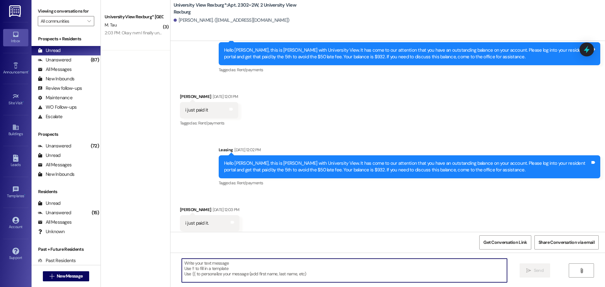
paste textarea "You have a package!"
type textarea "You have a package!"
click at [538, 270] on span "Send" at bounding box center [539, 270] width 10 height 7
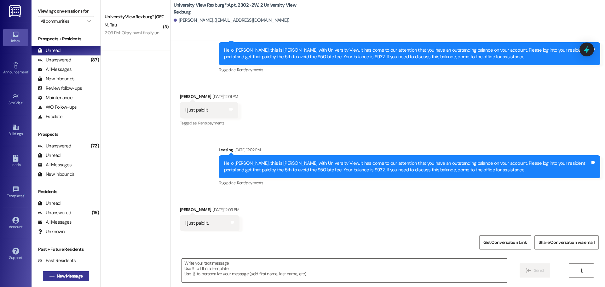
click at [57, 276] on span "New Message" at bounding box center [70, 276] width 26 height 7
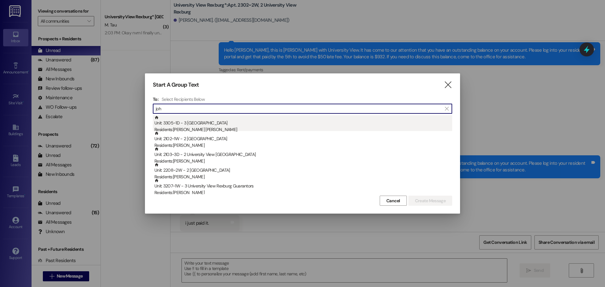
type input "joh"
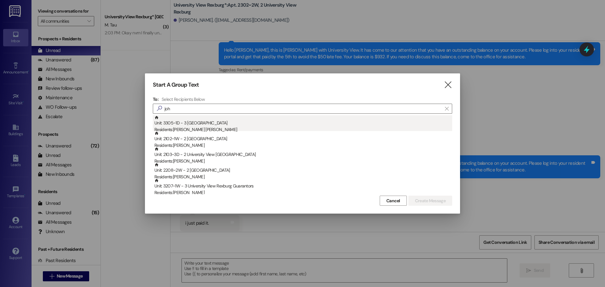
click at [208, 125] on div "Unit: 3305~1D - 3 University View Rexburg Residents: [PERSON_NAME] [PERSON_NAME]" at bounding box center [304, 124] width 298 height 18
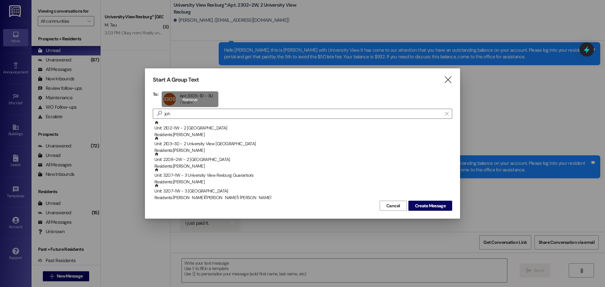
click at [190, 99] on div "3305~1D Apt 3305~1D - 3U Apt 3305~1D - 3U 1 Tenant 1 Tenant click to remove" at bounding box center [190, 99] width 57 height 16
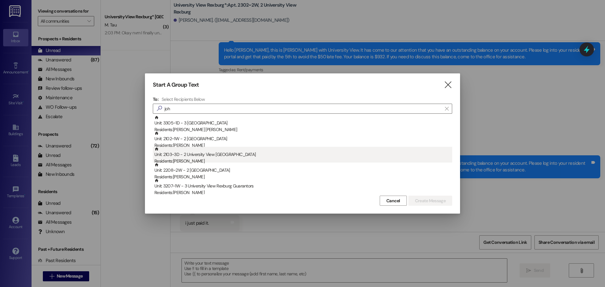
click at [208, 161] on div "Residents: [PERSON_NAME]" at bounding box center [304, 161] width 298 height 7
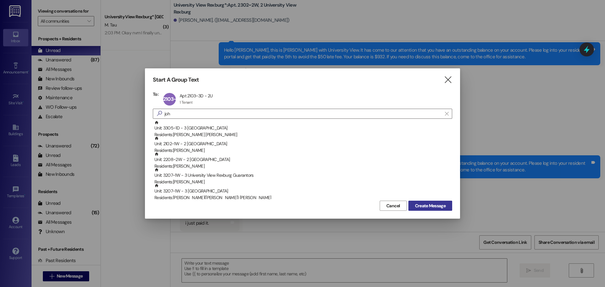
click at [418, 205] on span "Create Message" at bounding box center [430, 206] width 31 height 7
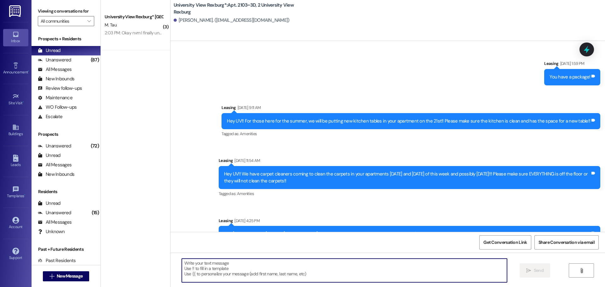
scroll to position [15884, 0]
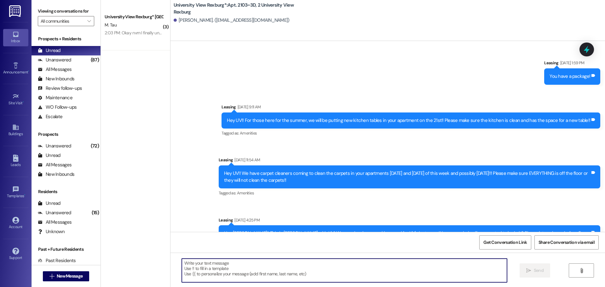
paste textarea "You have a package!"
type textarea "You have a package!"
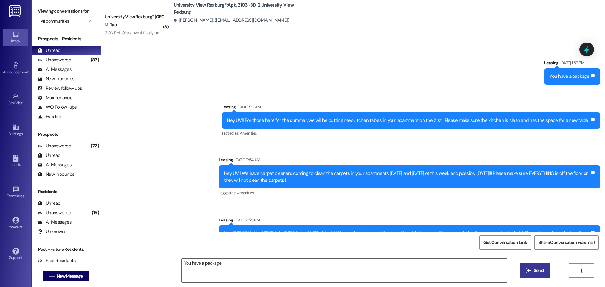
click at [533, 270] on span "Send" at bounding box center [539, 270] width 12 height 7
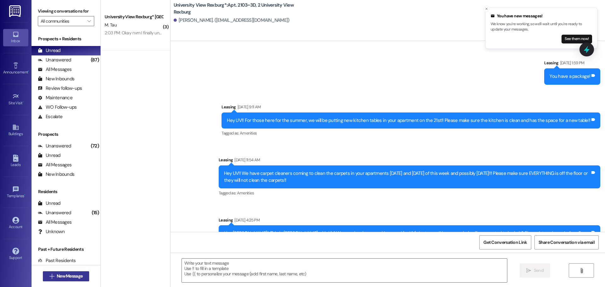
click at [57, 274] on span "New Message" at bounding box center [70, 276] width 26 height 7
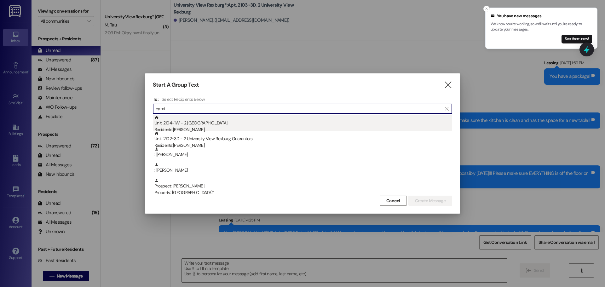
type input "cami"
click at [211, 121] on div "Unit: 2104~1W - 2 University View Rexburg Residents: [PERSON_NAME]" at bounding box center [304, 124] width 298 height 18
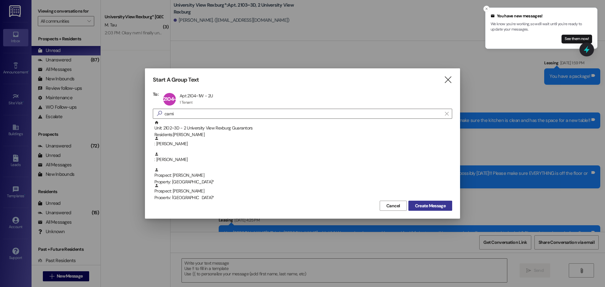
click at [436, 207] on span "Create Message" at bounding box center [430, 206] width 31 height 7
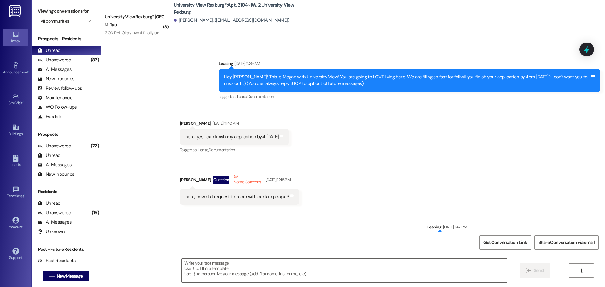
click at [336, 266] on textarea at bounding box center [344, 271] width 325 height 24
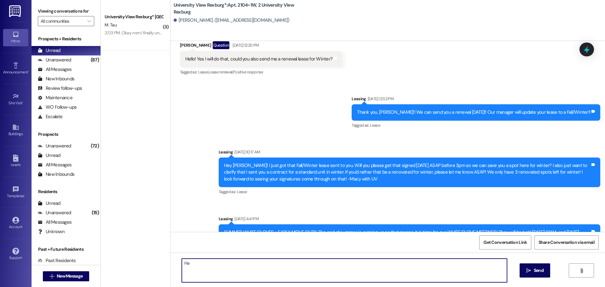
scroll to position [29486, 0]
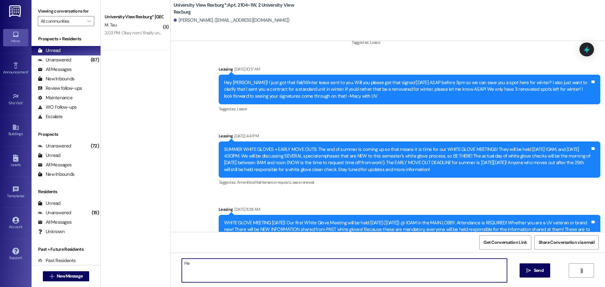
type textarea "H"
type textarea "u"
type textarea "y"
type textarea "You have another package!"
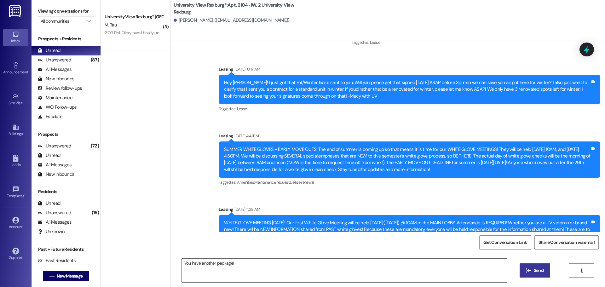
click at [529, 271] on icon "" at bounding box center [529, 270] width 5 height 5
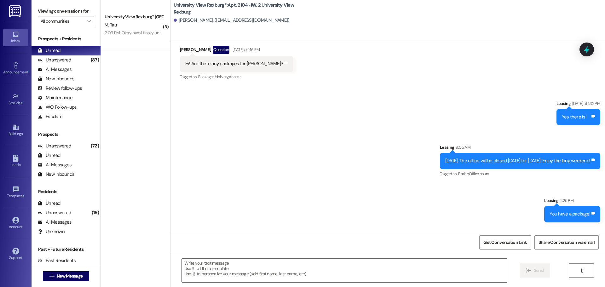
scroll to position [29715, 0]
